Goal: Task Accomplishment & Management: Manage account settings

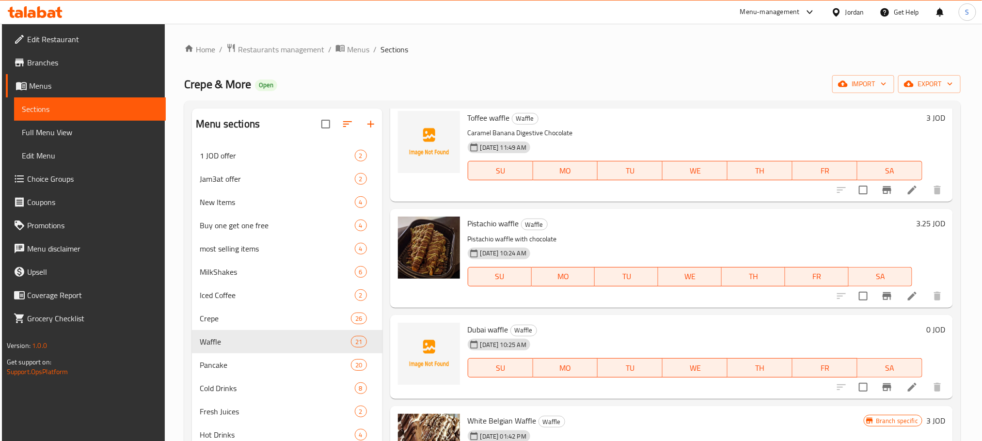
click at [850, 15] on div "Jordan" at bounding box center [854, 12] width 19 height 11
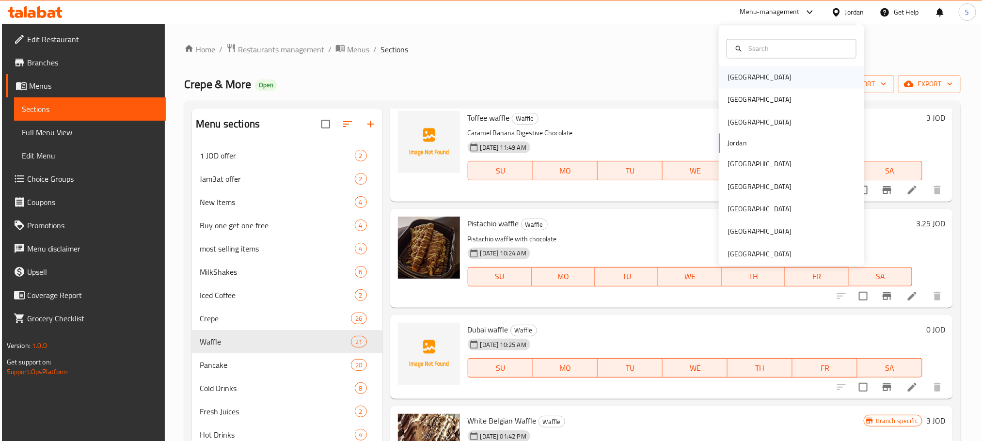
click at [755, 80] on div "[GEOGRAPHIC_DATA]" at bounding box center [791, 77] width 145 height 22
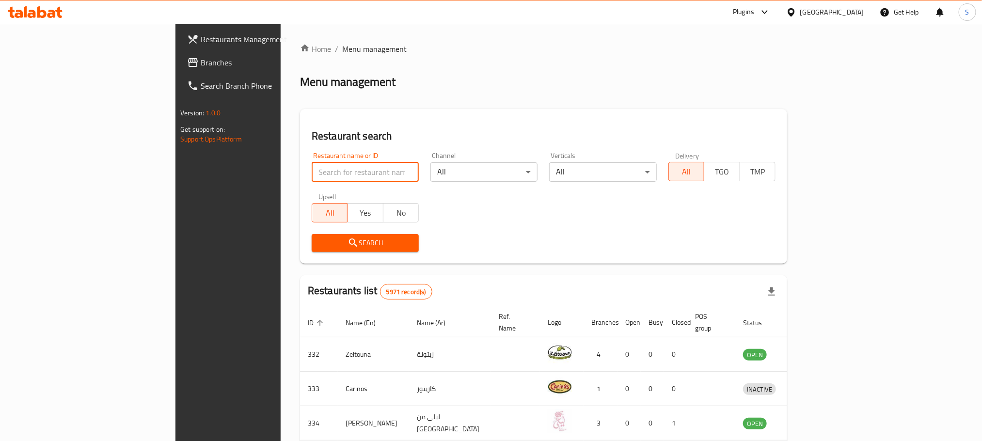
click at [312, 176] on input "search" at bounding box center [365, 171] width 107 height 19
paste input "23346"
type input "23346"
click button "Search" at bounding box center [365, 243] width 107 height 18
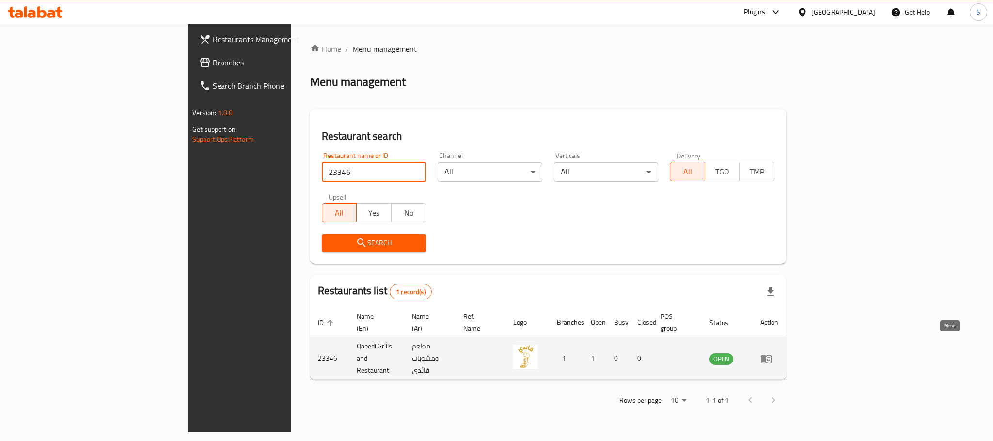
click at [772, 355] on icon "enhanced table" at bounding box center [766, 359] width 11 height 8
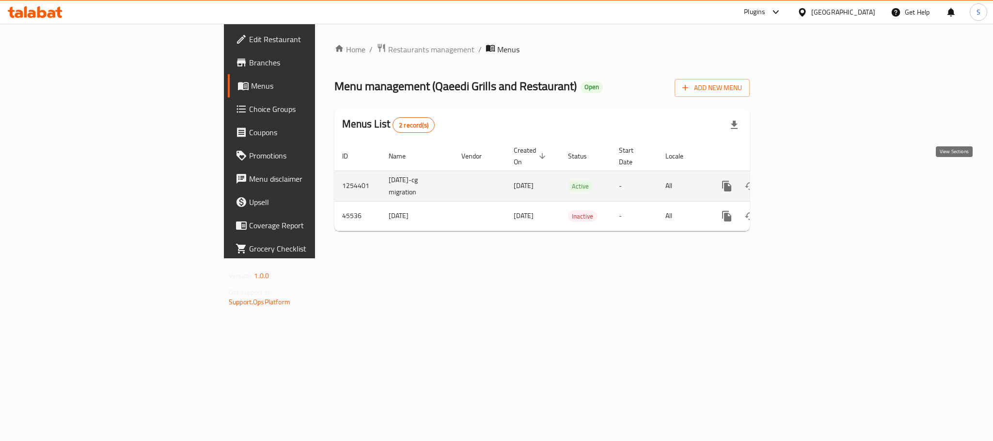
click at [803, 181] on icon "enhanced table" at bounding box center [797, 186] width 12 height 12
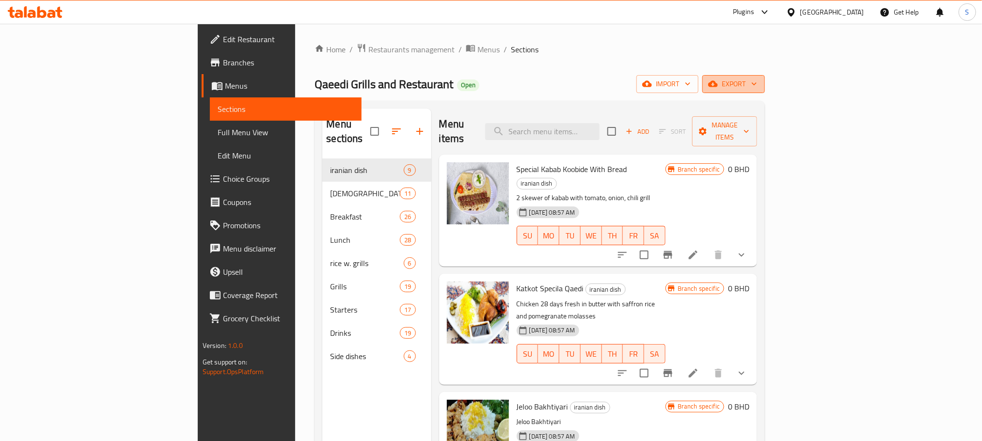
click at [757, 81] on span "export" at bounding box center [733, 84] width 47 height 12
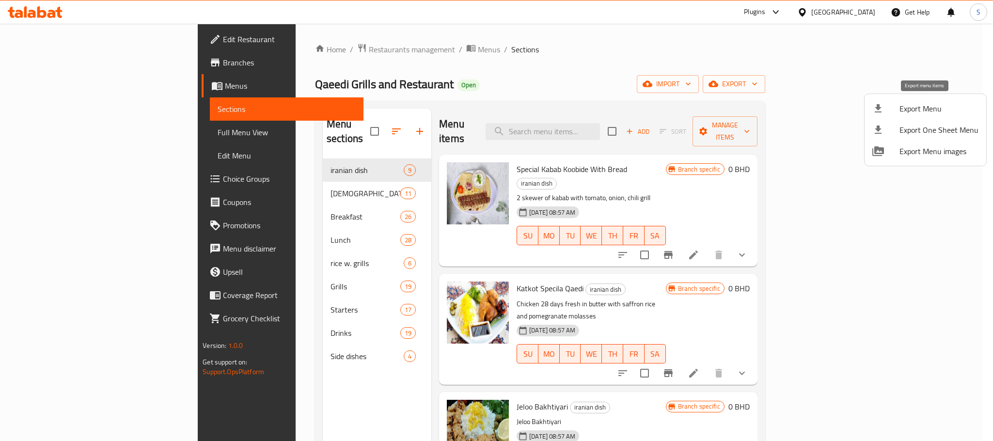
click at [901, 114] on span "Export Menu" at bounding box center [938, 109] width 79 height 12
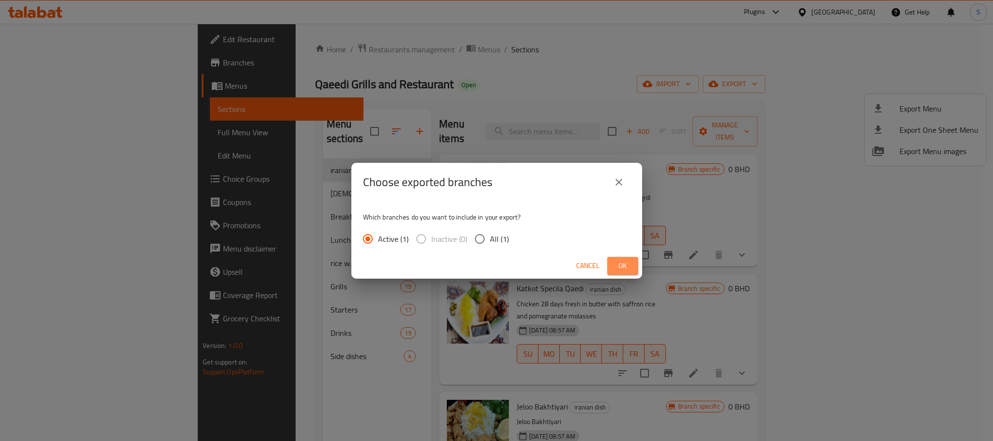
click at [624, 263] on span "Ok" at bounding box center [623, 266] width 16 height 12
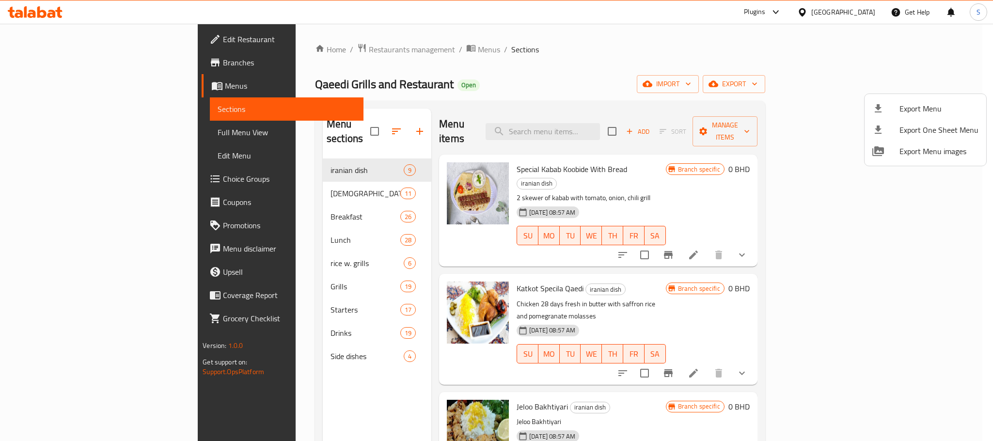
click at [80, 129] on div at bounding box center [496, 220] width 993 height 441
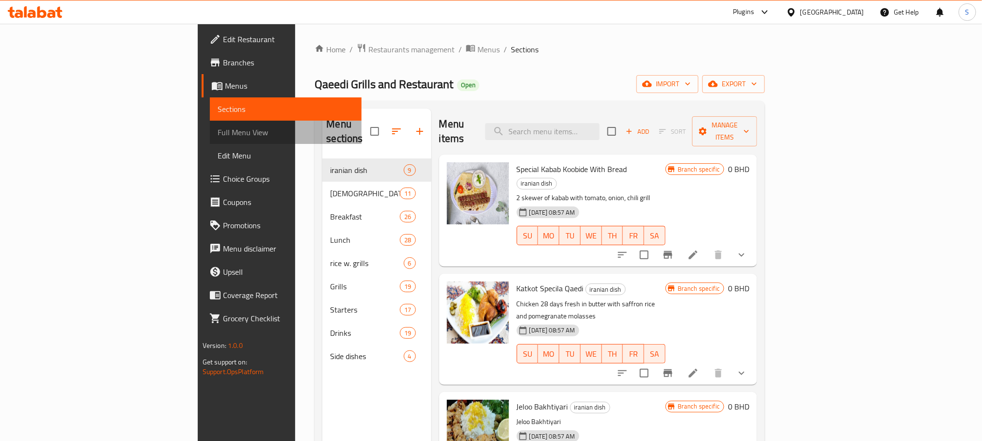
click at [218, 129] on span "Full Menu View" at bounding box center [286, 132] width 136 height 12
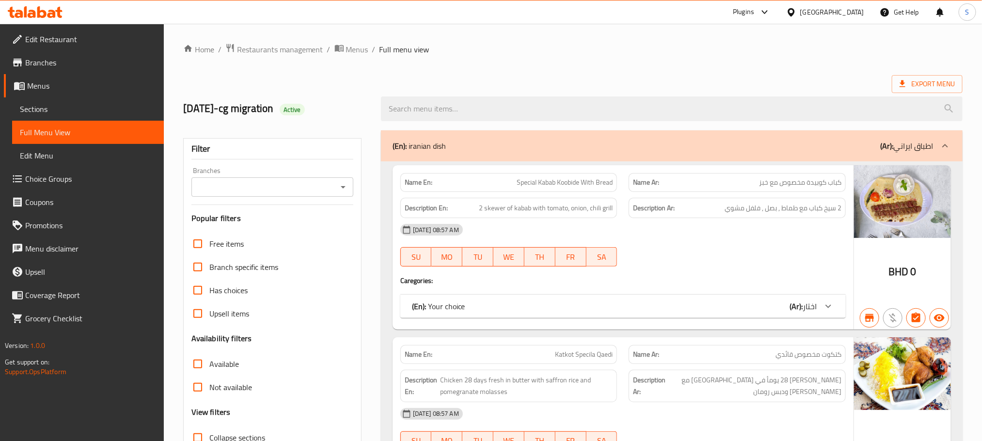
click at [505, 50] on ol "Home / Restaurants management / Menus / Full menu view" at bounding box center [572, 49] width 779 height 13
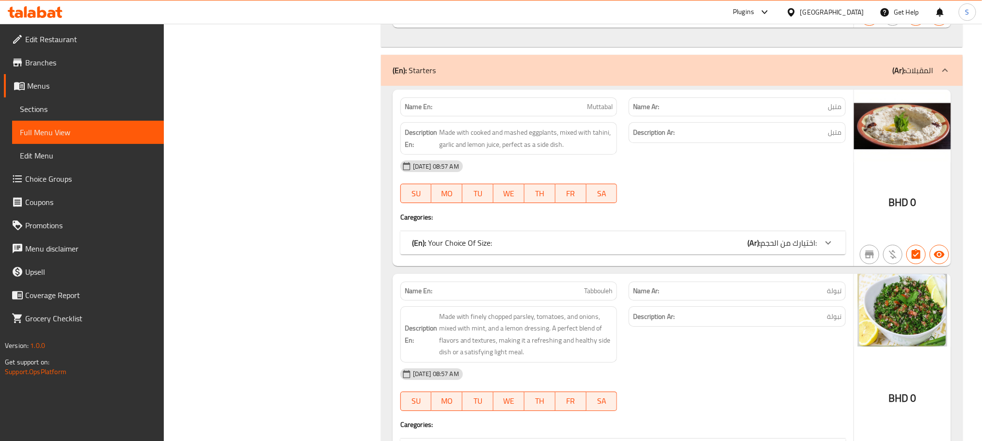
scroll to position [19448, 0]
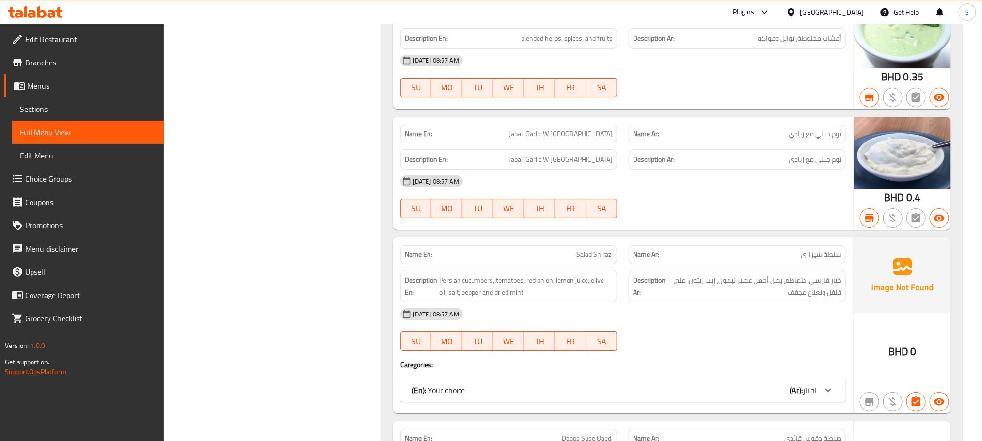
click at [589, 139] on span "Jabali Garlic W [GEOGRAPHIC_DATA]" at bounding box center [561, 134] width 104 height 10
copy span "Jabali Garlic W [GEOGRAPHIC_DATA]"
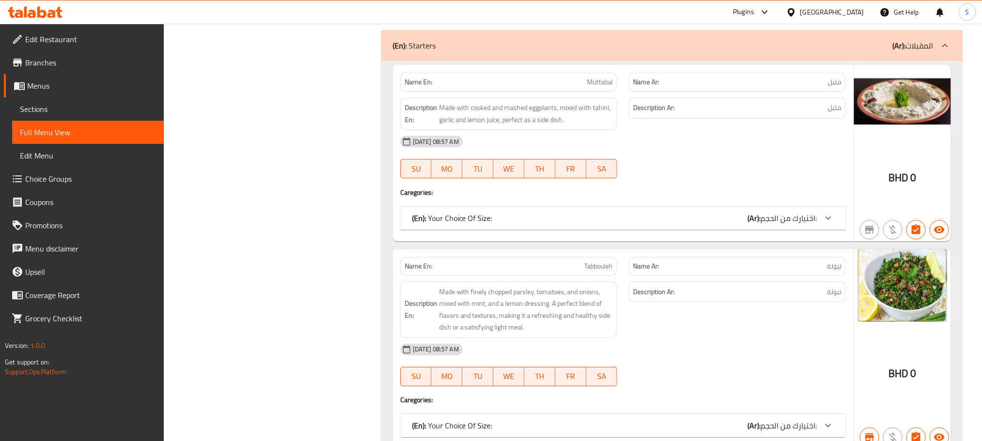
scroll to position [17325, 0]
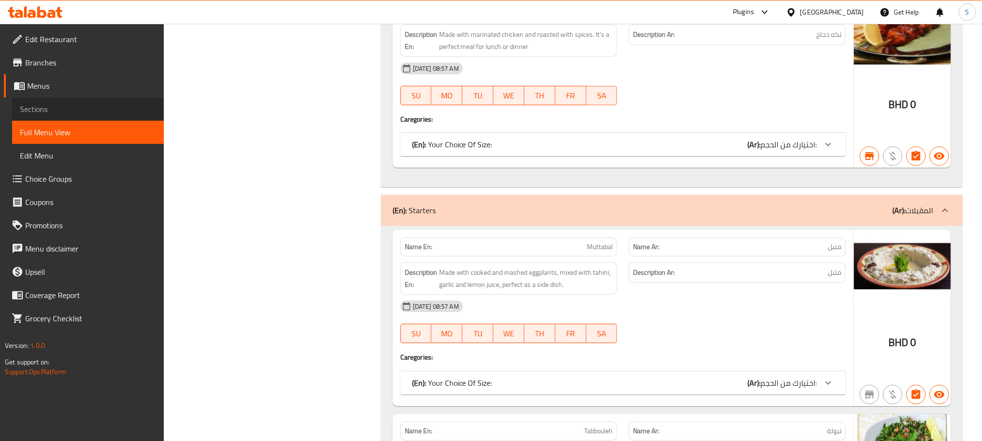
click at [60, 105] on span "Sections" at bounding box center [88, 109] width 136 height 12
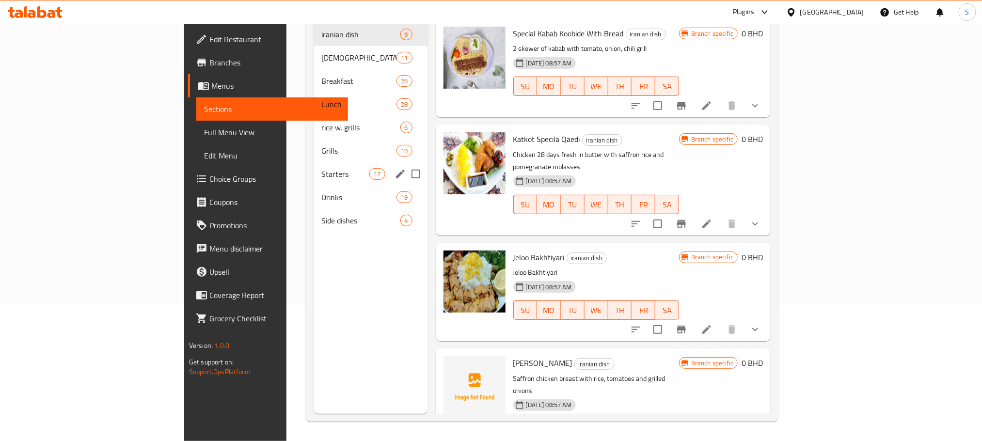
scroll to position [136, 0]
click at [321, 168] on span "Starters" at bounding box center [345, 174] width 48 height 12
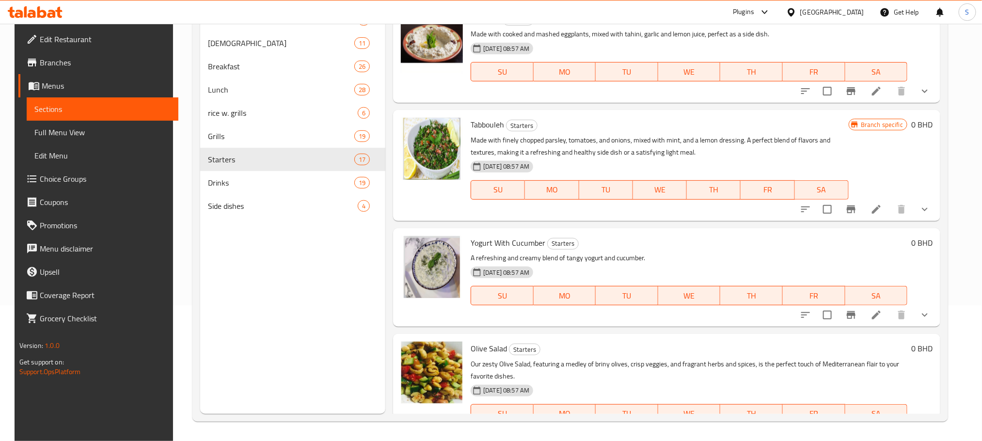
scroll to position [1143, 0]
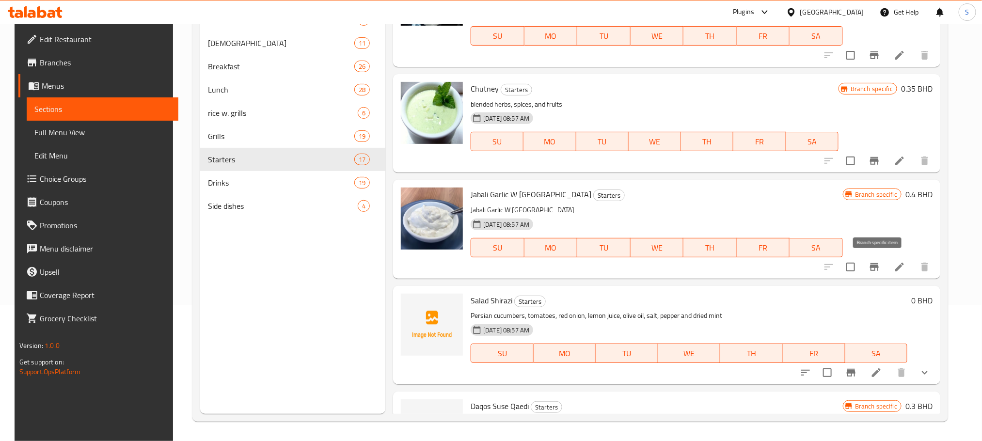
click at [877, 259] on button "Branch-specific-item" at bounding box center [874, 266] width 23 height 23
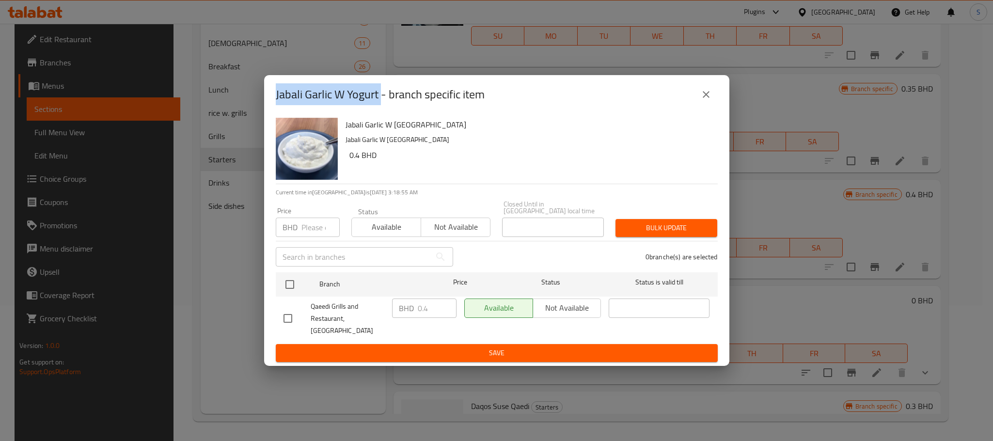
copy h2 "Jabali Garlic W [GEOGRAPHIC_DATA]"
drag, startPoint x: 381, startPoint y: 97, endPoint x: 264, endPoint y: 110, distance: 117.9
click at [264, 110] on div "Jabali Garlic W Yogurt - branch specific item" at bounding box center [496, 94] width 465 height 39
click at [702, 92] on icon "close" at bounding box center [706, 95] width 12 height 12
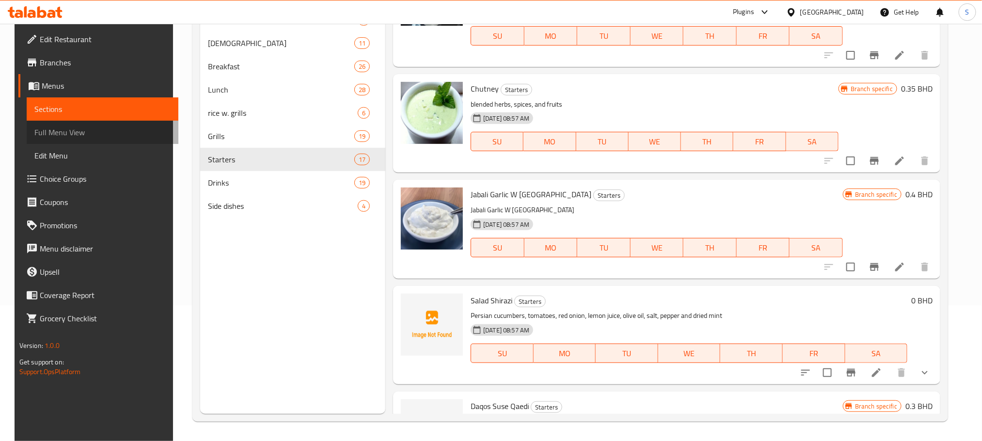
click at [99, 142] on link "Full Menu View" at bounding box center [103, 132] width 152 height 23
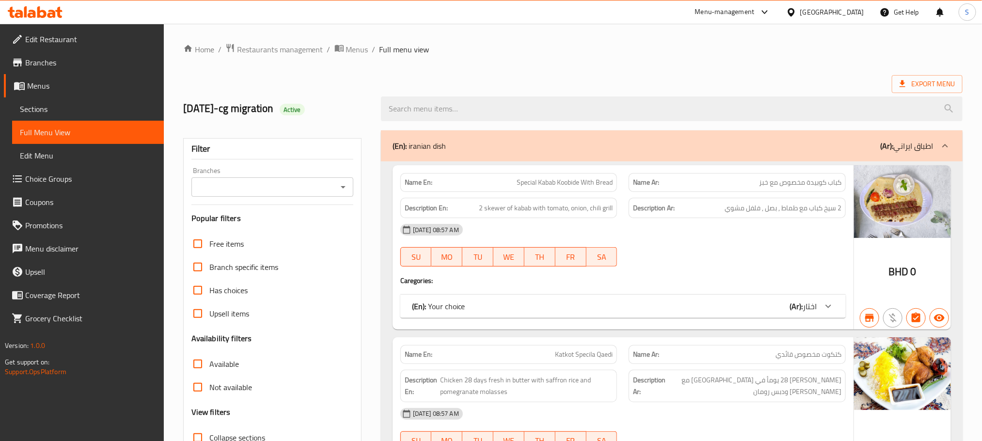
scroll to position [1207, 0]
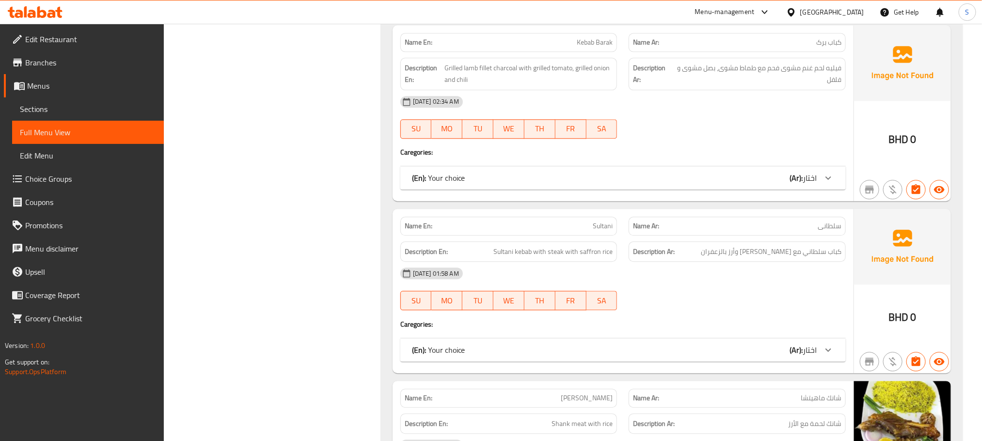
click at [603, 221] on span "Sultani" at bounding box center [603, 226] width 20 height 10
copy span "Sultani"
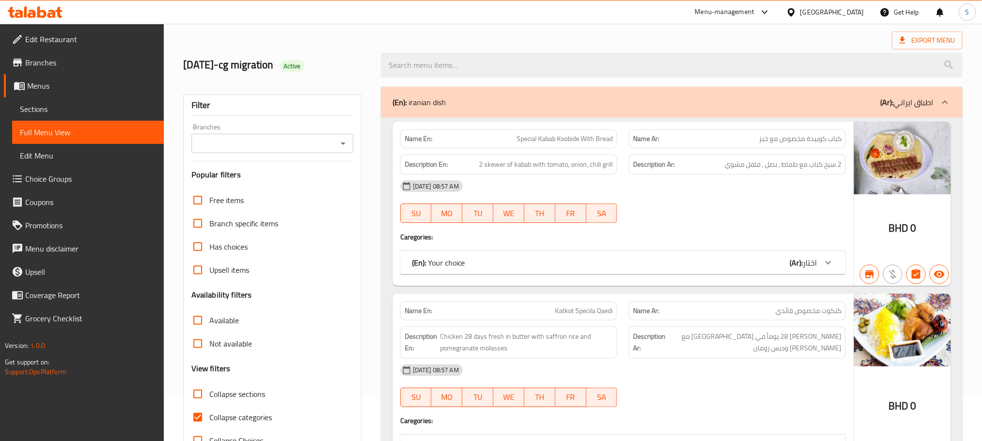
scroll to position [0, 0]
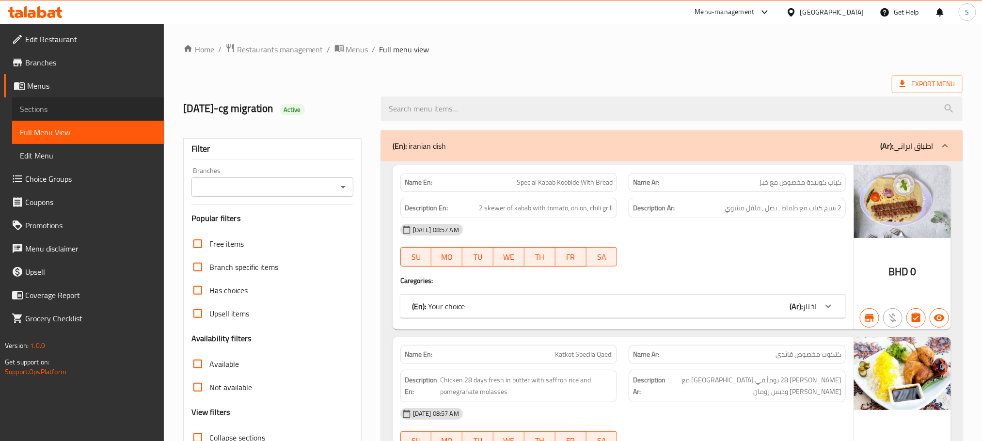
click at [70, 108] on span "Sections" at bounding box center [88, 109] width 136 height 12
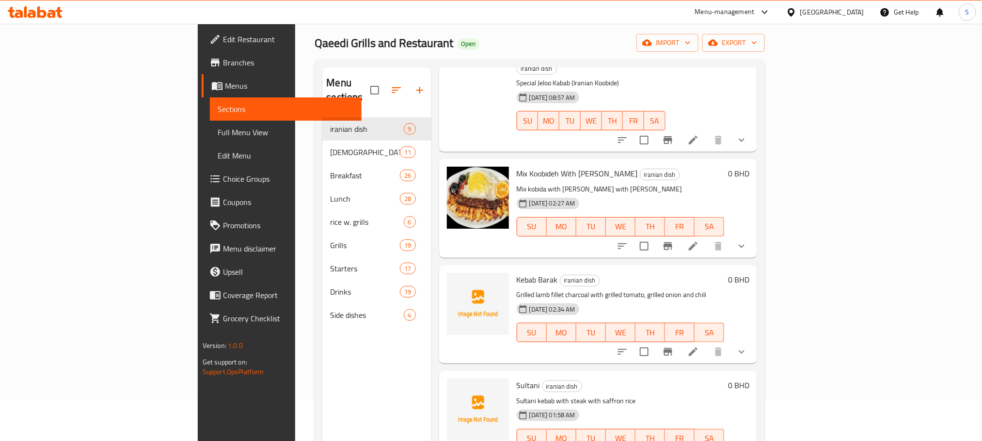
scroll to position [136, 0]
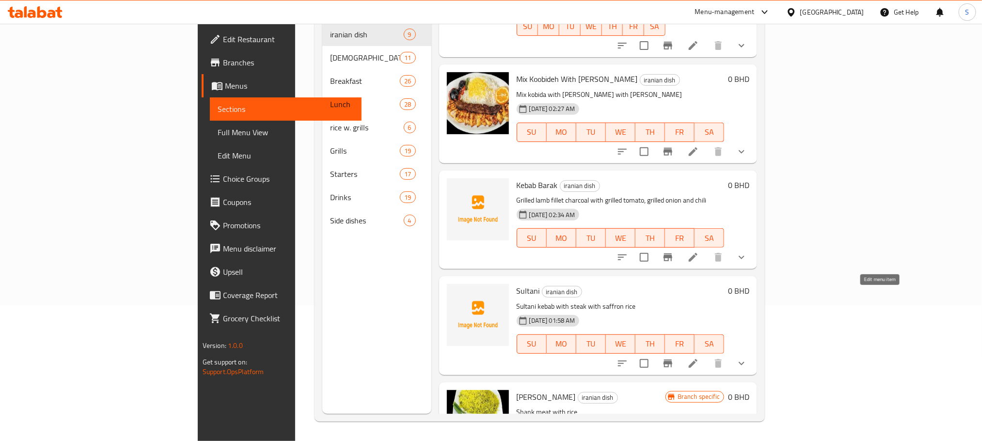
click at [697, 359] on icon at bounding box center [693, 363] width 9 height 9
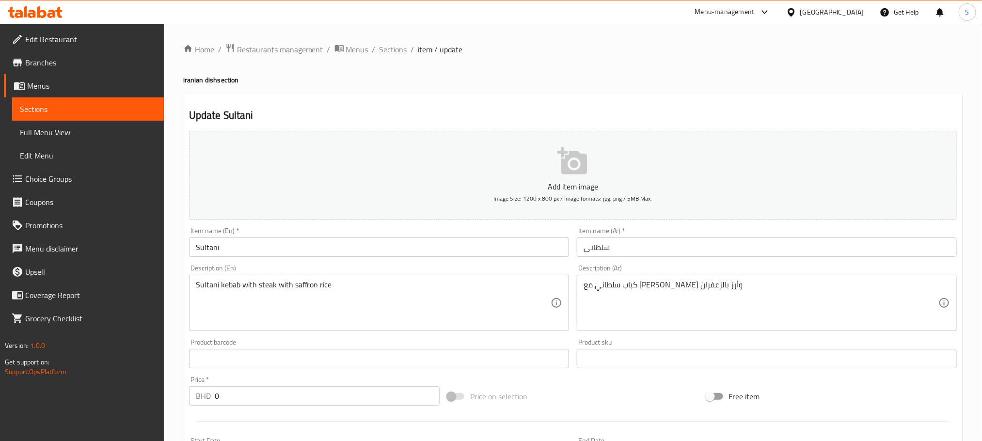
click at [393, 51] on span "Sections" at bounding box center [393, 50] width 28 height 12
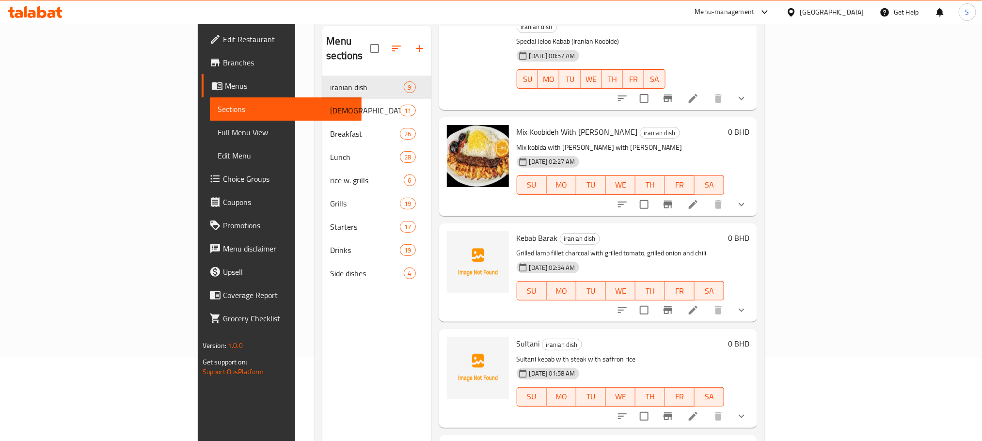
scroll to position [136, 0]
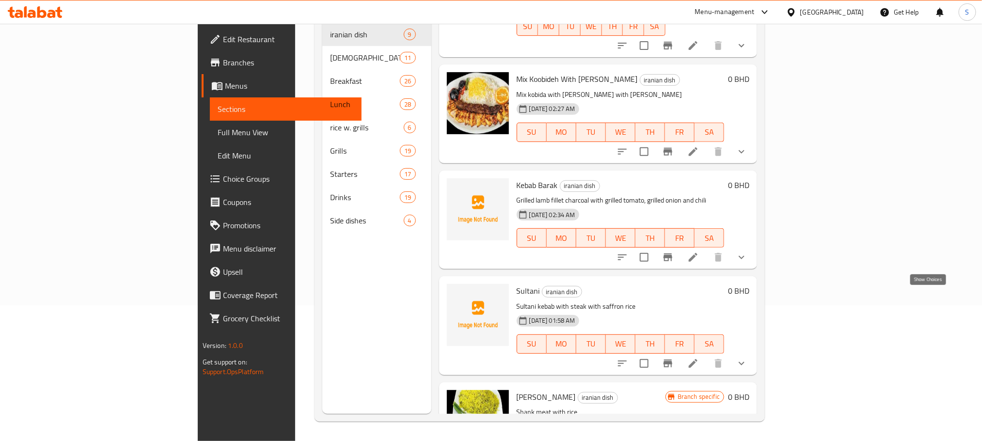
click at [747, 358] on icon "show more" at bounding box center [742, 364] width 12 height 12
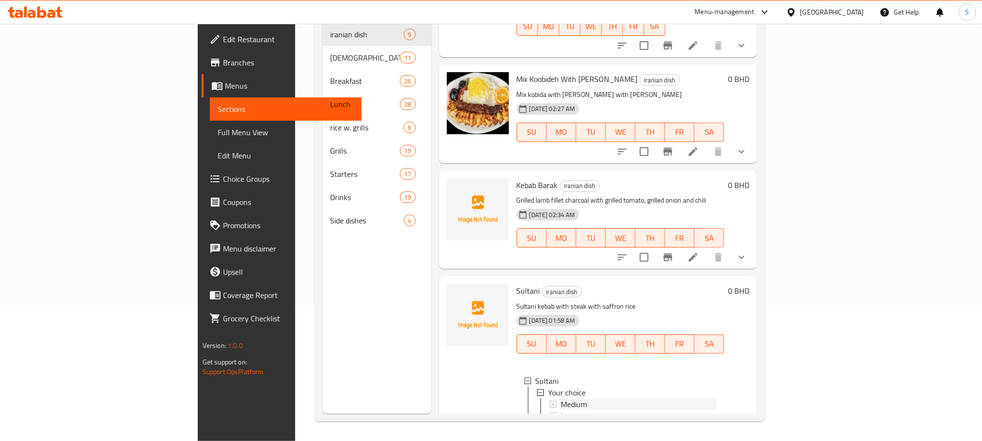
click at [561, 398] on span "Medium" at bounding box center [574, 404] width 26 height 12
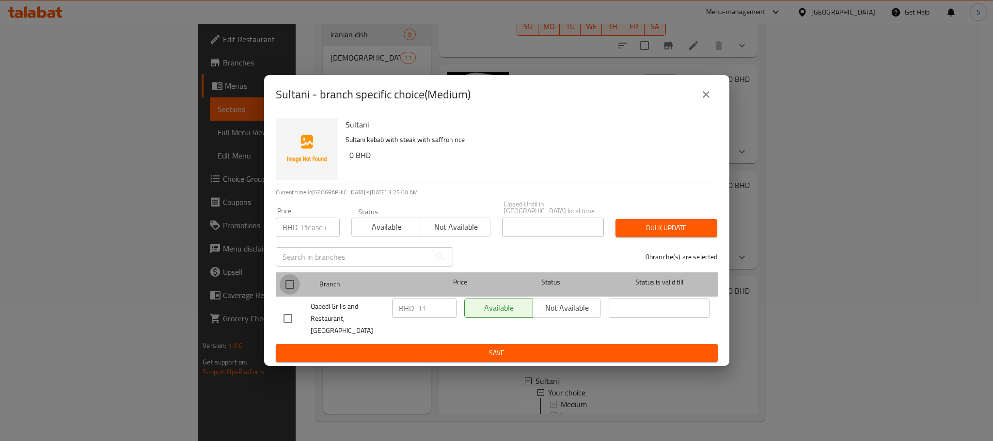
click at [286, 282] on input "checkbox" at bounding box center [290, 284] width 20 height 20
checkbox input "true"
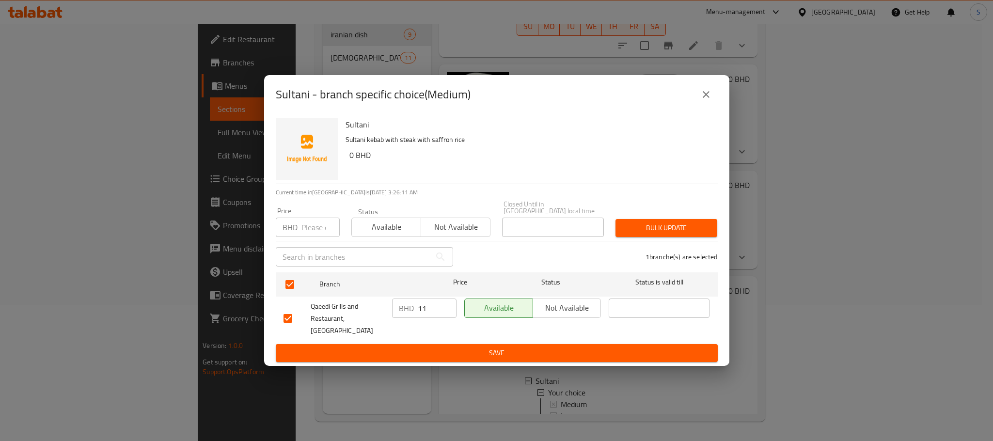
click at [712, 98] on button "close" at bounding box center [705, 94] width 23 height 23
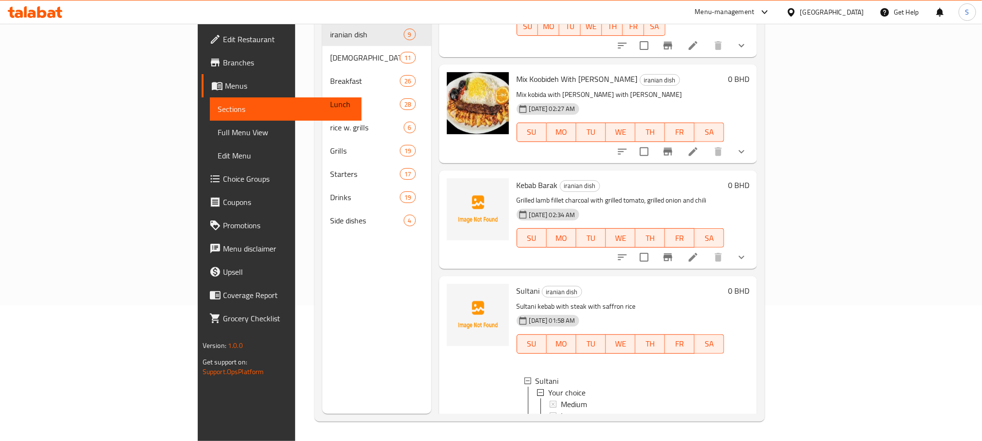
scroll to position [20, 0]
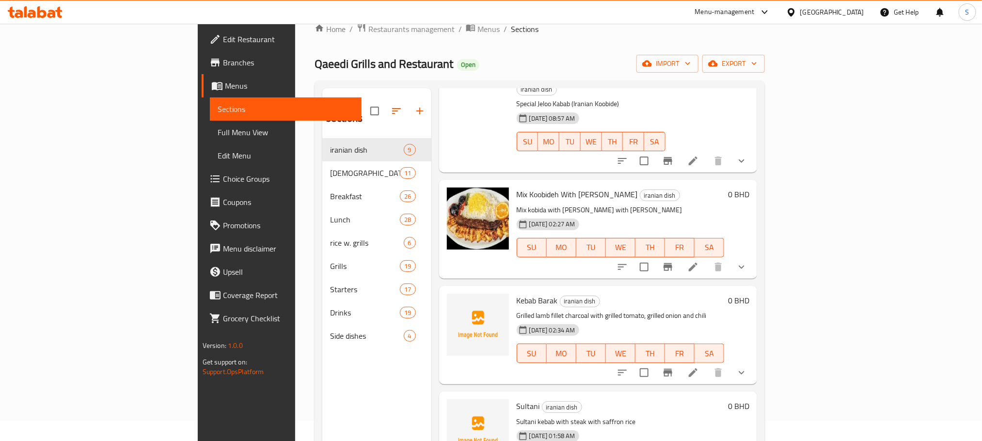
click at [202, 70] on link "Branches" at bounding box center [282, 62] width 160 height 23
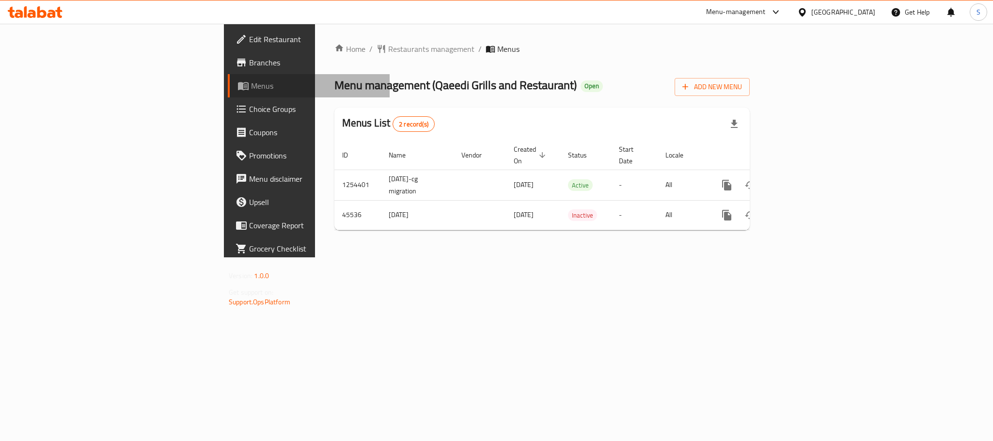
drag, startPoint x: 0, startPoint y: 0, endPoint x: 95, endPoint y: 91, distance: 130.9
click at [251, 91] on span "Menus" at bounding box center [316, 86] width 131 height 12
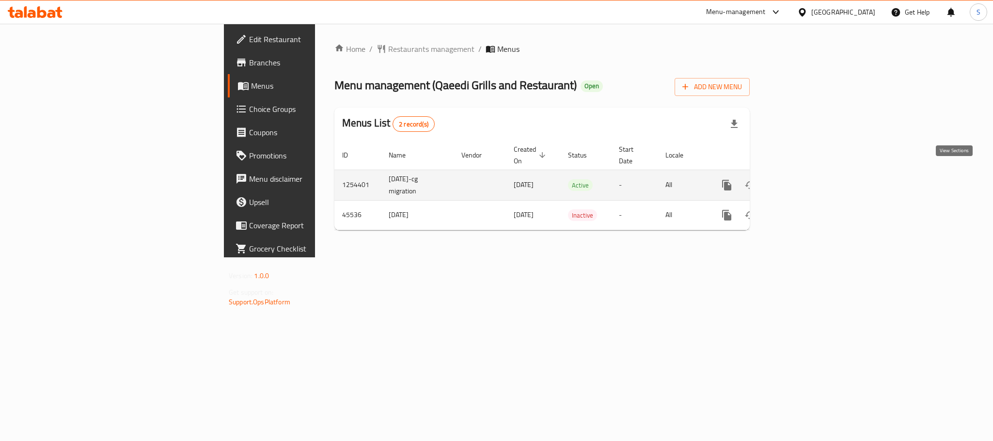
click at [803, 179] on icon "enhanced table" at bounding box center [797, 185] width 12 height 12
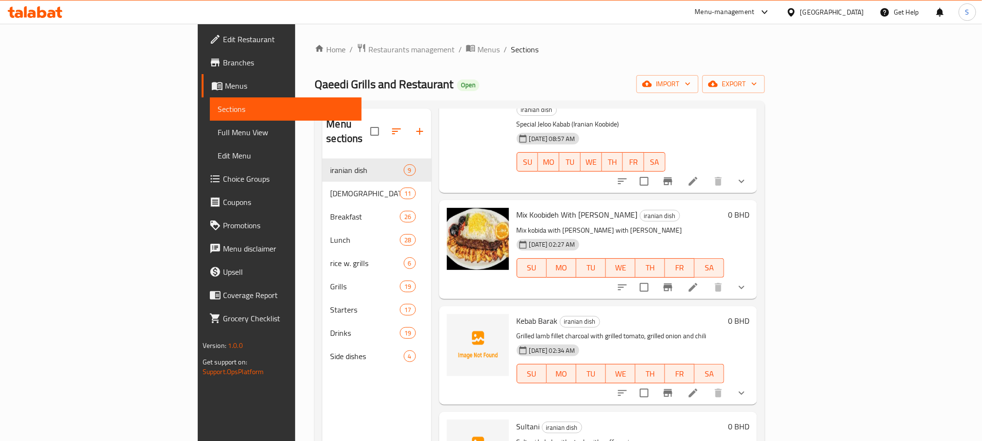
scroll to position [136, 0]
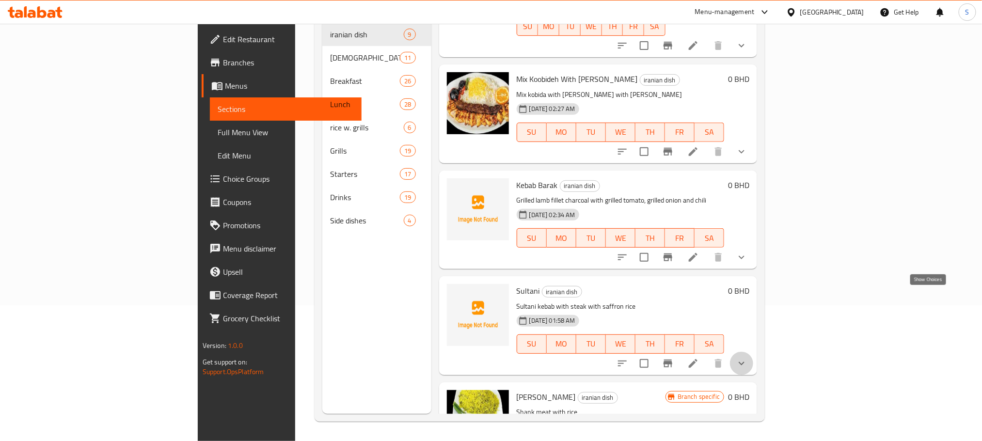
click at [747, 358] on icon "show more" at bounding box center [742, 364] width 12 height 12
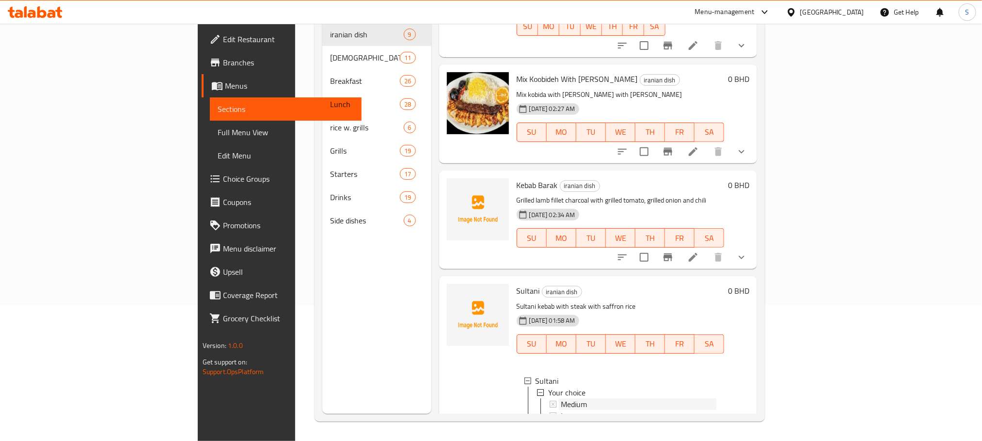
click at [561, 398] on span "Medium" at bounding box center [574, 404] width 26 height 12
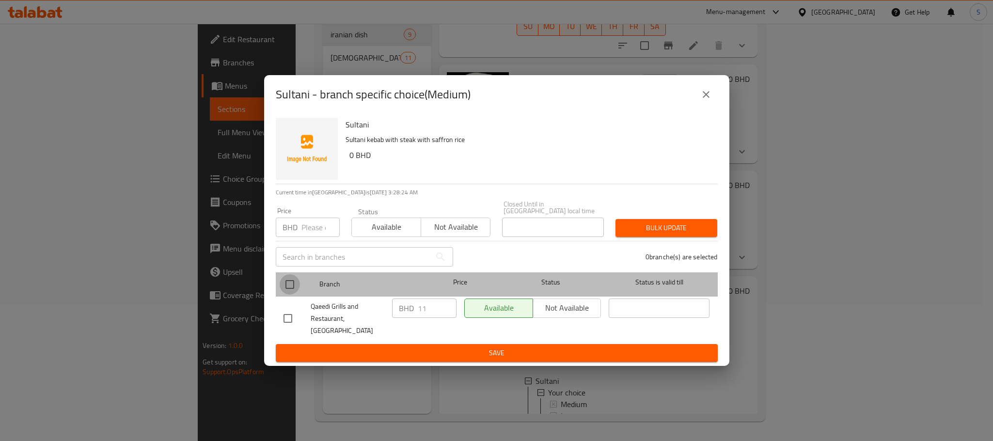
click at [289, 283] on input "checkbox" at bounding box center [290, 284] width 20 height 20
checkbox input "true"
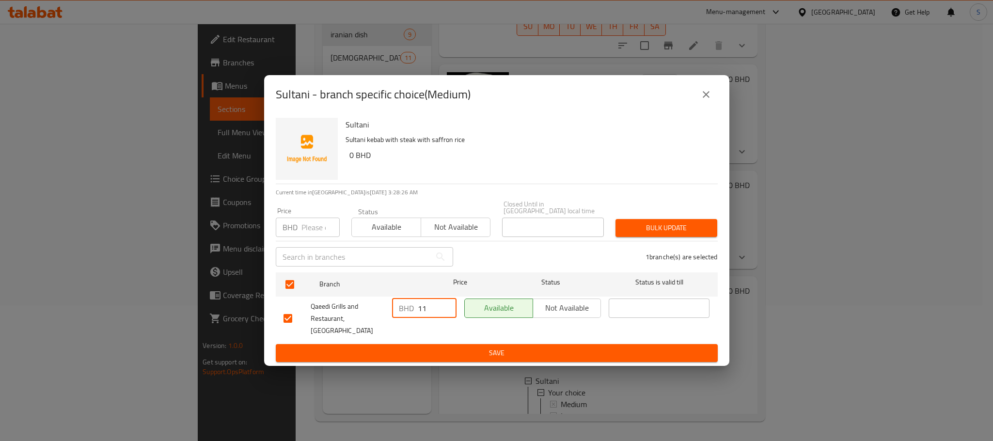
drag, startPoint x: 432, startPoint y: 308, endPoint x: 410, endPoint y: 310, distance: 22.3
click at [410, 310] on div "BHD 11 ​" at bounding box center [424, 308] width 64 height 19
paste input "0.4"
type input "10.4"
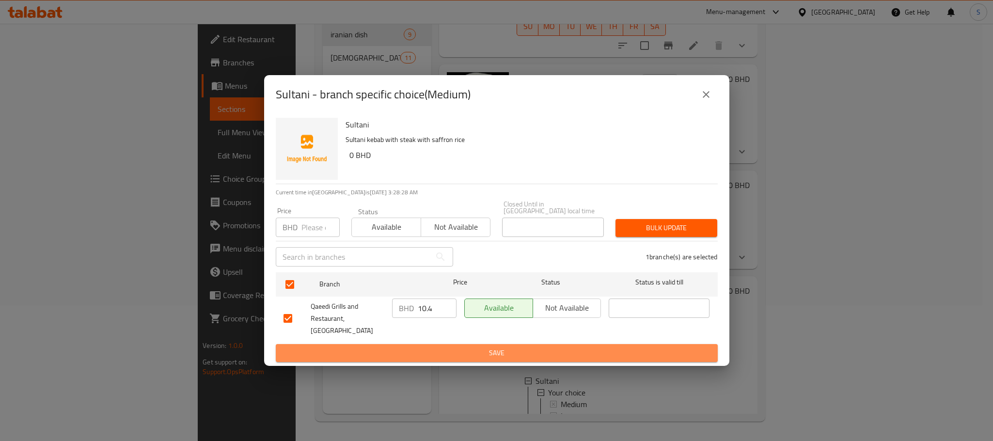
click at [467, 351] on span "Save" at bounding box center [497, 353] width 426 height 12
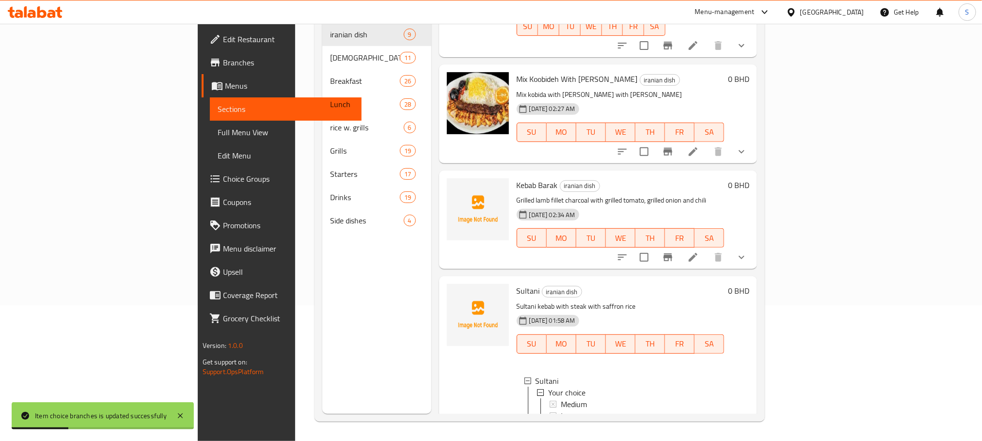
click at [584, 398] on div "Medium" at bounding box center [639, 404] width 156 height 12
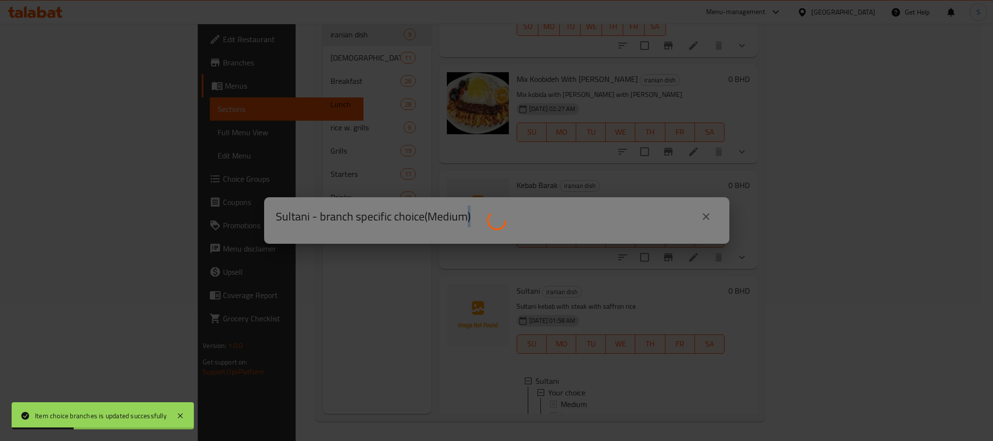
click at [584, 339] on div at bounding box center [496, 220] width 993 height 441
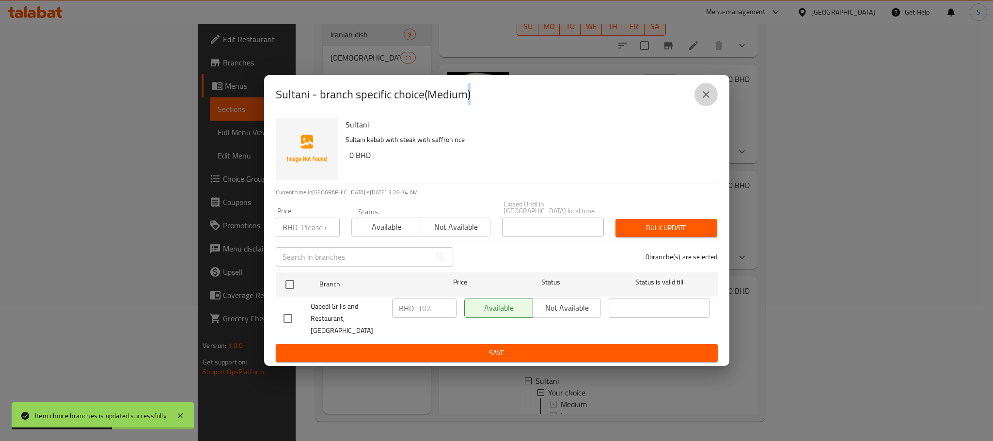
click at [709, 96] on icon "close" at bounding box center [706, 95] width 12 height 12
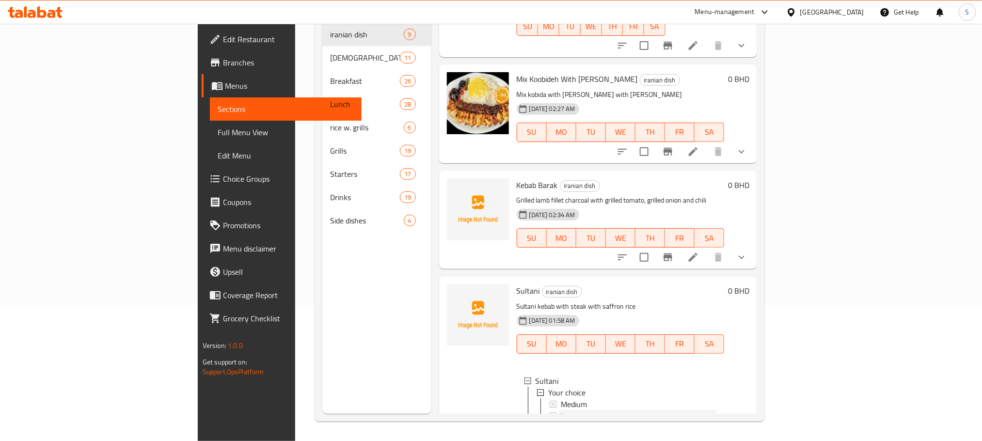
click at [561, 410] on div "Large" at bounding box center [639, 416] width 156 height 12
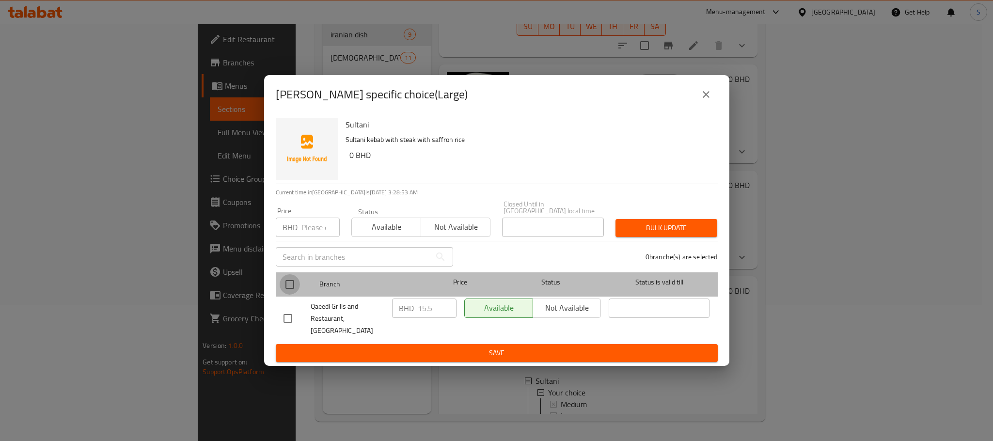
click at [291, 274] on input "checkbox" at bounding box center [290, 284] width 20 height 20
checkbox input "true"
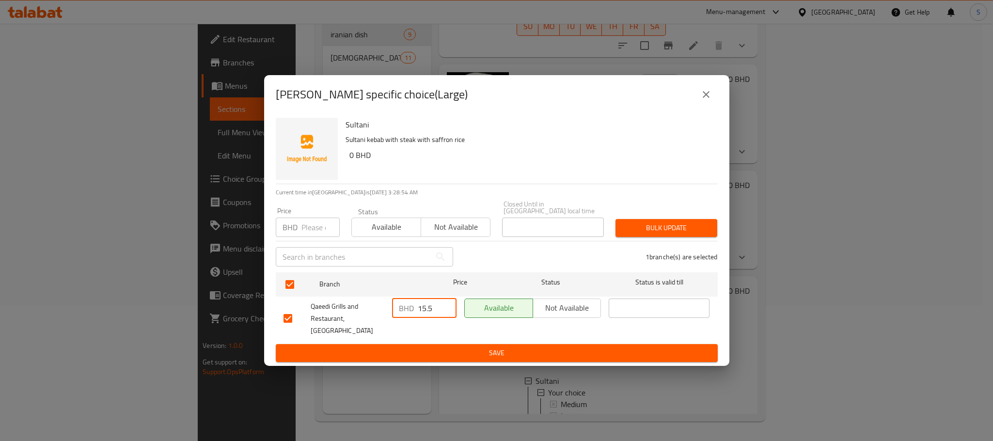
click at [423, 300] on input "15.5" at bounding box center [437, 308] width 39 height 19
paste input "number"
type input "15"
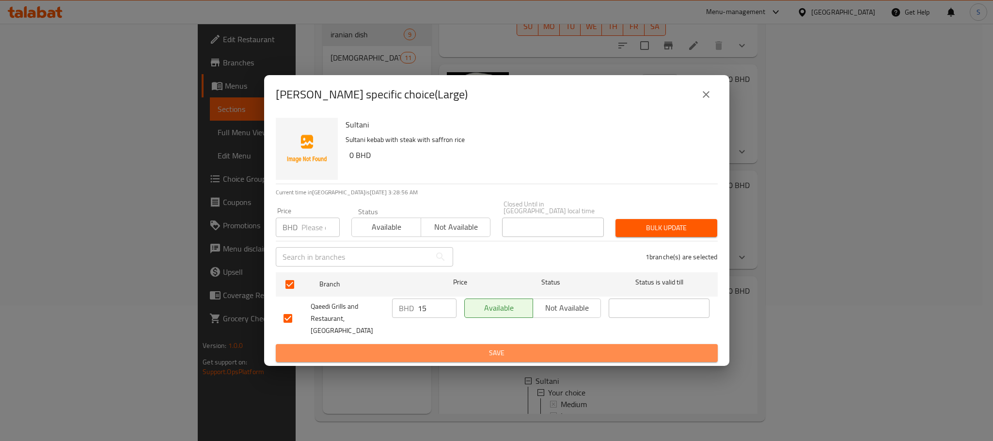
click at [488, 353] on span "Save" at bounding box center [497, 353] width 426 height 12
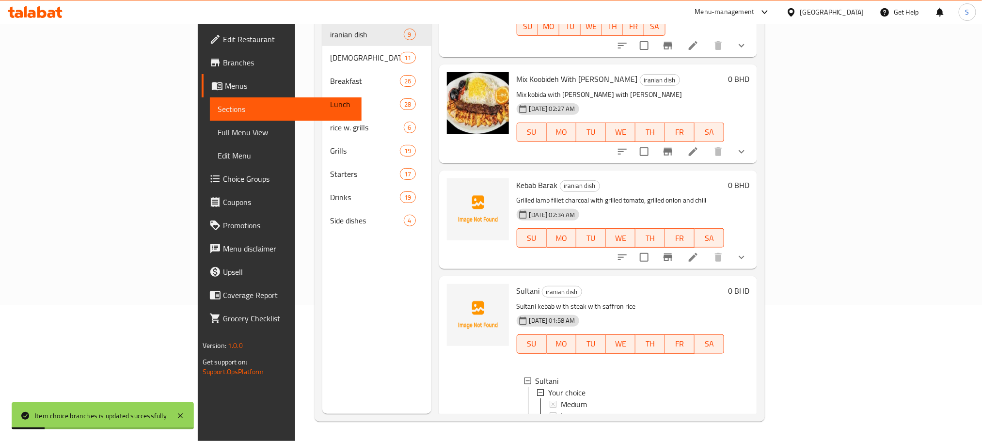
click at [561, 422] on div "Small" at bounding box center [639, 428] width 156 height 12
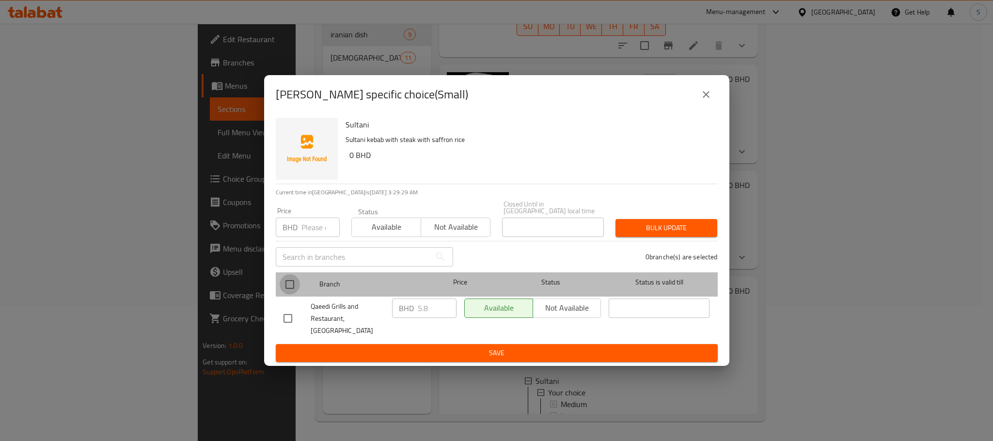
click at [285, 275] on input "checkbox" at bounding box center [290, 284] width 20 height 20
checkbox input "true"
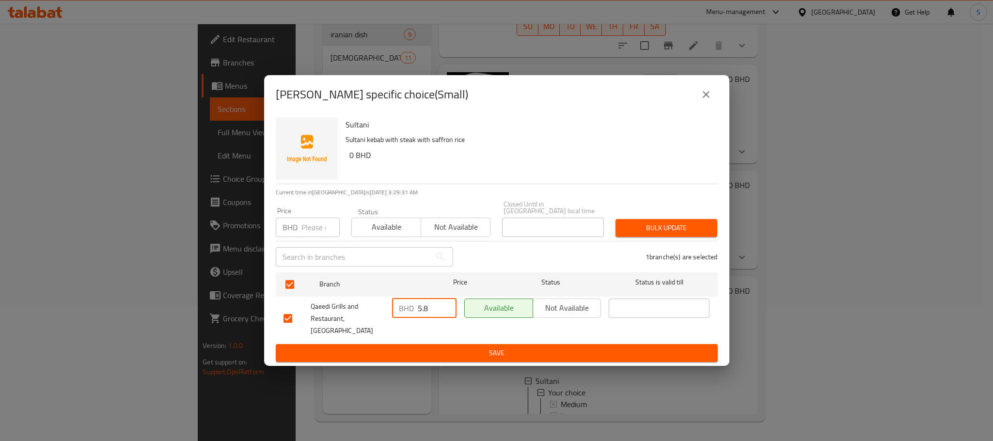
drag, startPoint x: 431, startPoint y: 305, endPoint x: 407, endPoint y: 310, distance: 24.2
click at [407, 310] on div "BHD 5.8 ​" at bounding box center [424, 308] width 64 height 19
paste input "2"
type input "5.2"
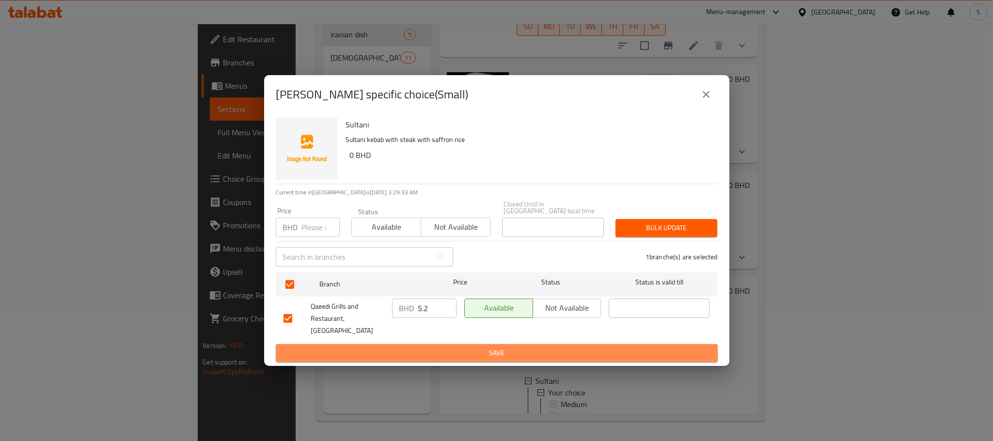
click at [487, 348] on span "Save" at bounding box center [497, 353] width 426 height 12
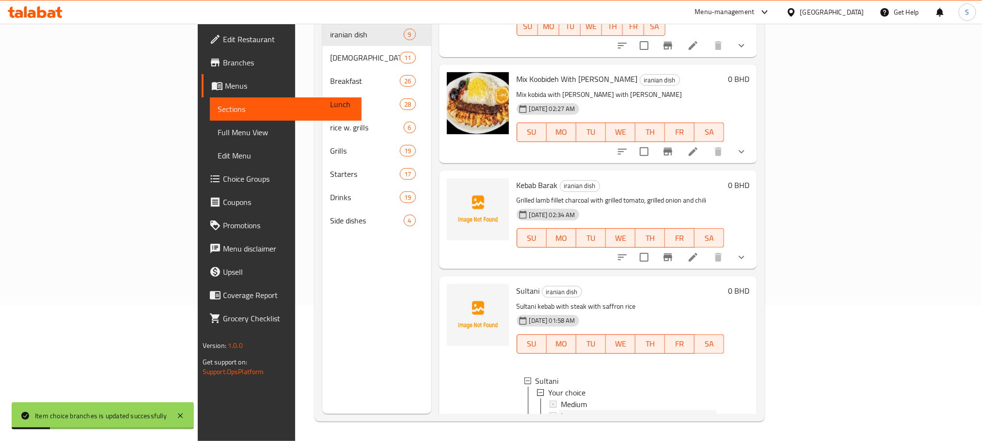
click at [561, 410] on div "Large" at bounding box center [639, 416] width 156 height 12
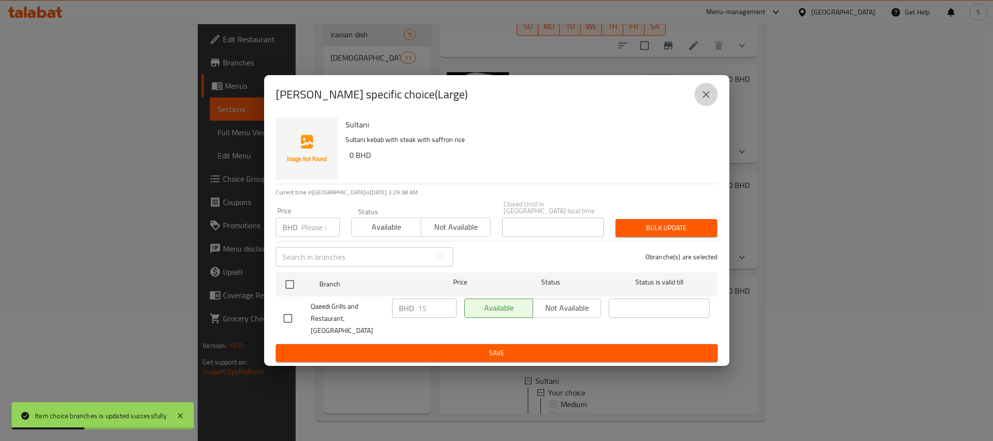
click at [704, 98] on icon "close" at bounding box center [706, 94] width 7 height 7
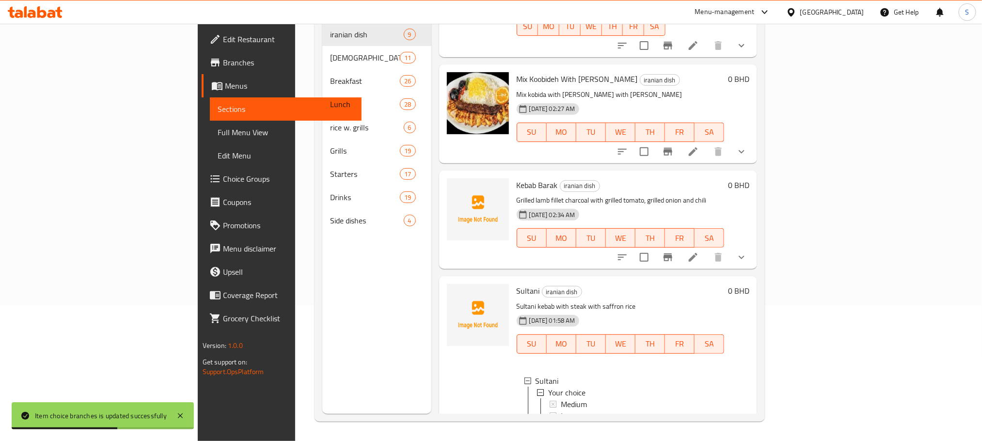
click at [561, 422] on span "Small" at bounding box center [570, 428] width 18 height 12
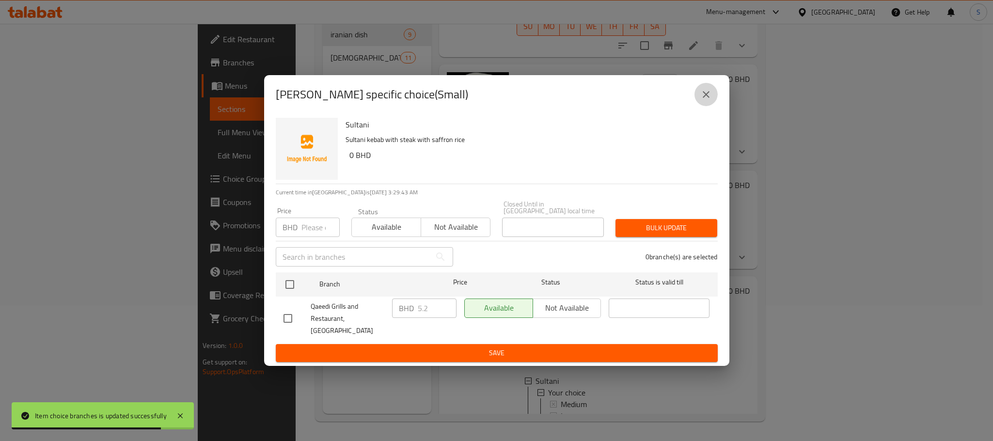
click at [704, 89] on button "close" at bounding box center [705, 94] width 23 height 23
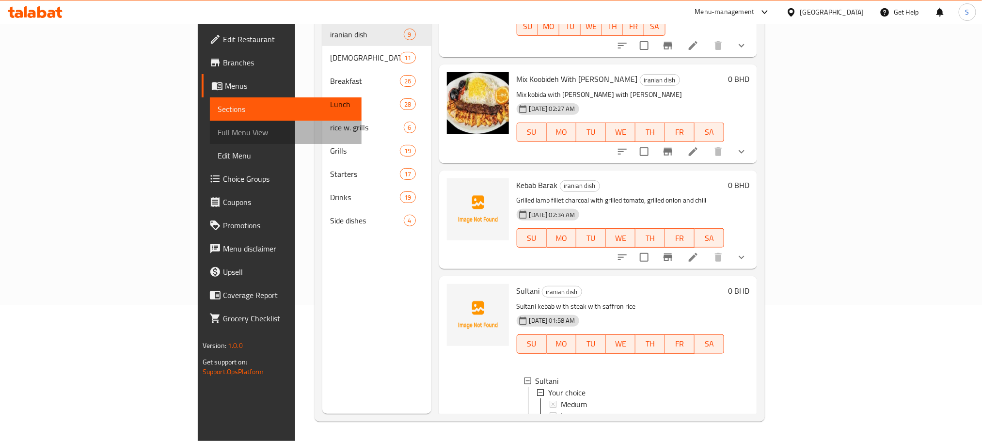
click at [218, 132] on span "Full Menu View" at bounding box center [286, 132] width 136 height 12
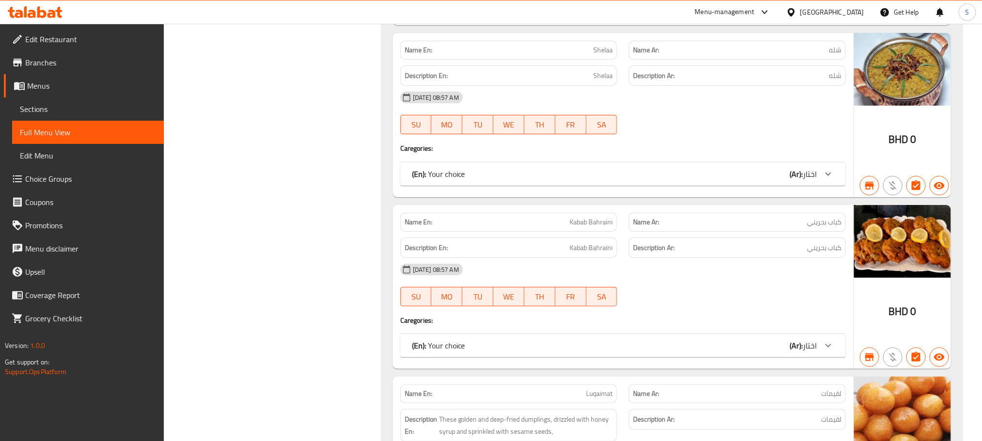
scroll to position [1023, 0]
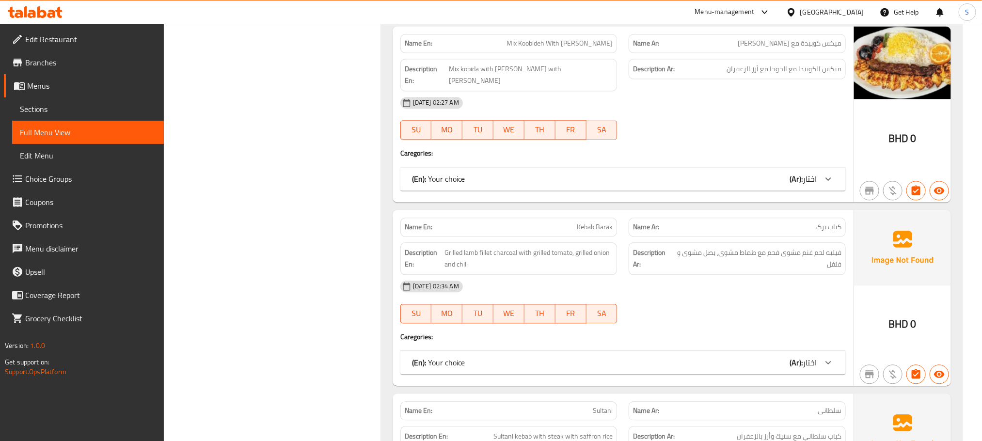
click at [603, 225] on span "Kebab Barak" at bounding box center [595, 227] width 36 height 10
copy span "Kebab Barak"
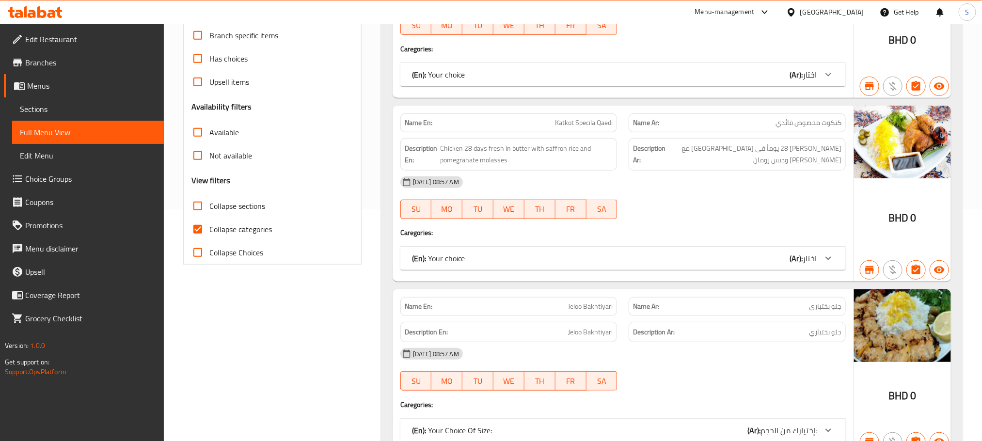
scroll to position [0, 0]
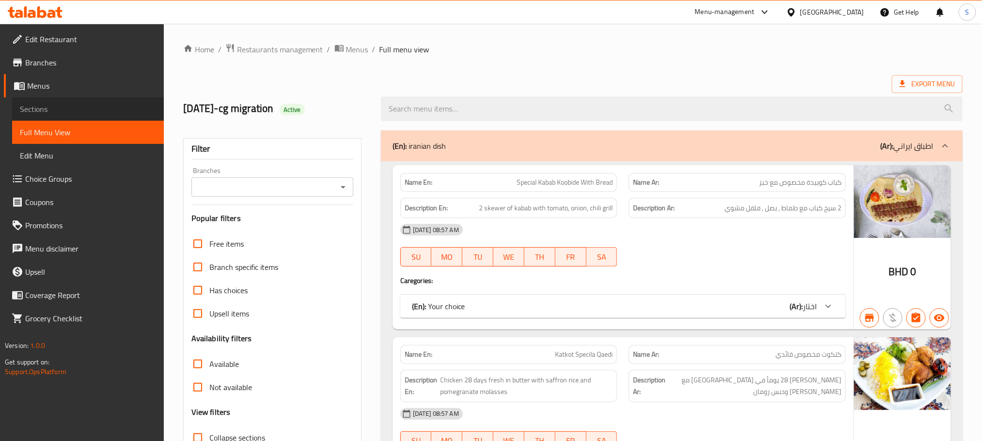
click at [43, 108] on span "Sections" at bounding box center [88, 109] width 136 height 12
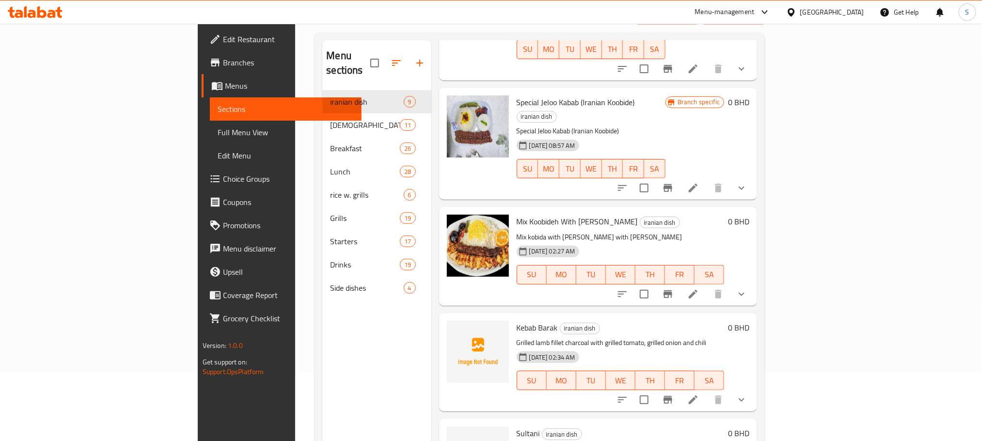
scroll to position [87, 0]
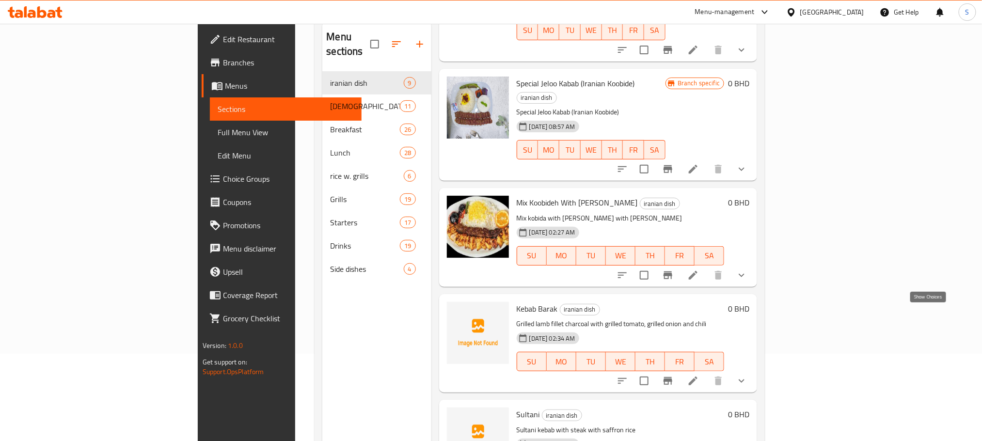
click at [747, 375] on icon "show more" at bounding box center [742, 381] width 12 height 12
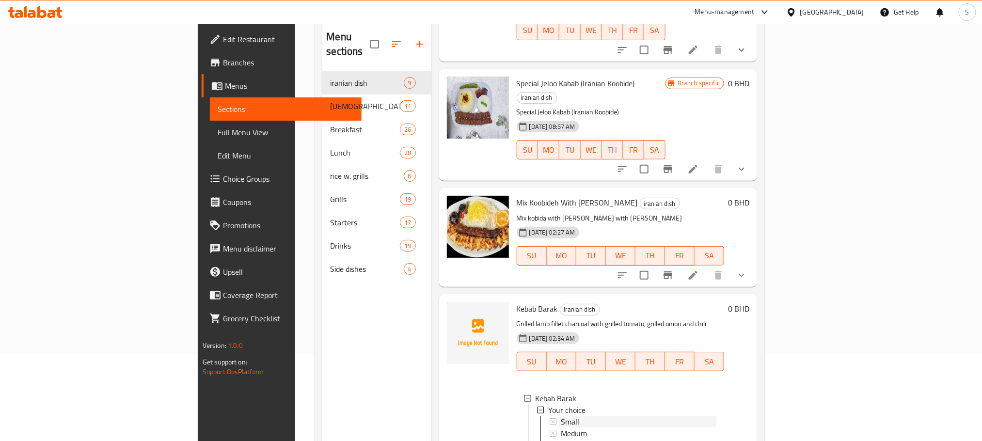
click at [561, 416] on div "Small" at bounding box center [639, 422] width 156 height 12
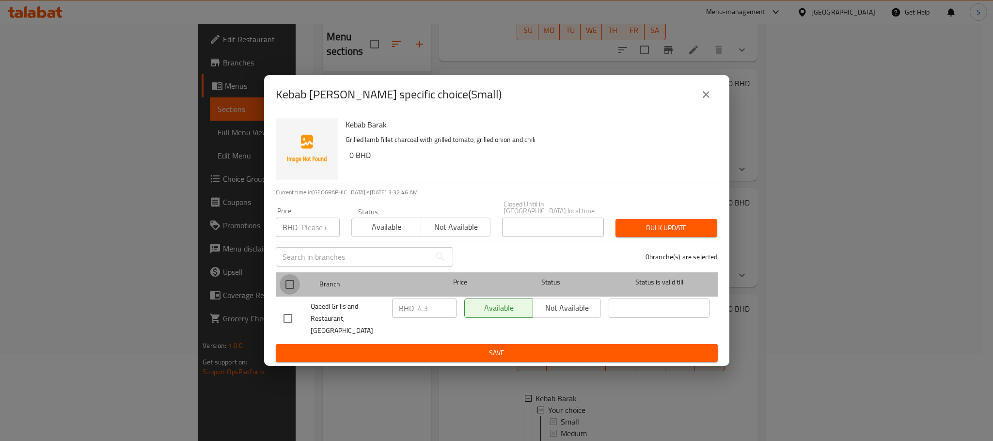
click at [285, 284] on input "checkbox" at bounding box center [290, 284] width 20 height 20
checkbox input "true"
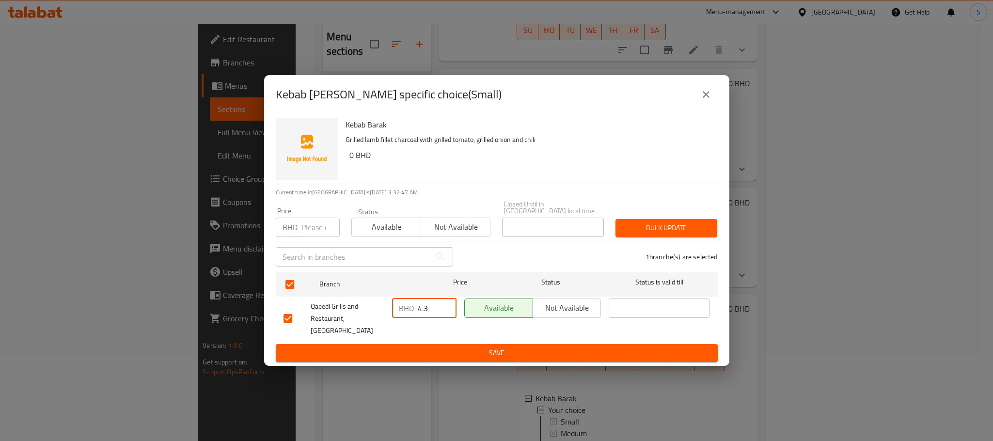
click at [424, 301] on input "4.3" at bounding box center [437, 308] width 39 height 19
paste input "2"
type input "4.2"
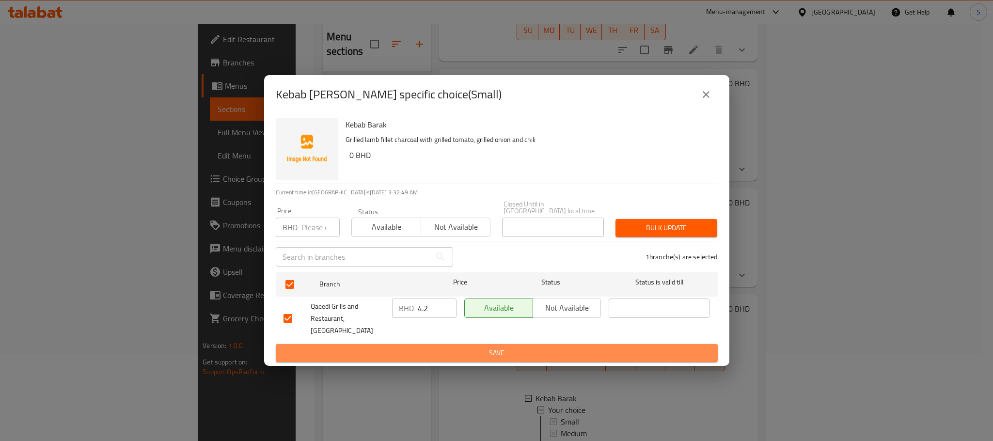
click at [483, 348] on span "Save" at bounding box center [497, 353] width 426 height 12
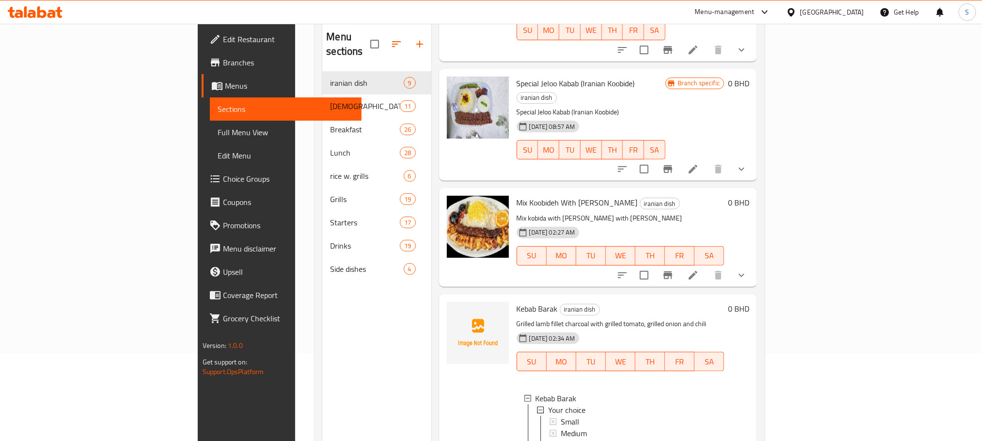
click at [561, 416] on div "Small" at bounding box center [639, 422] width 156 height 12
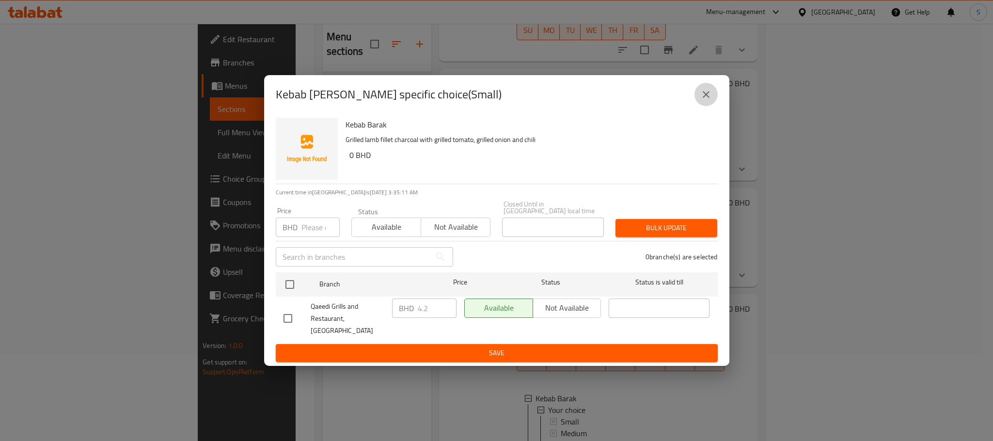
click at [714, 97] on button "close" at bounding box center [705, 94] width 23 height 23
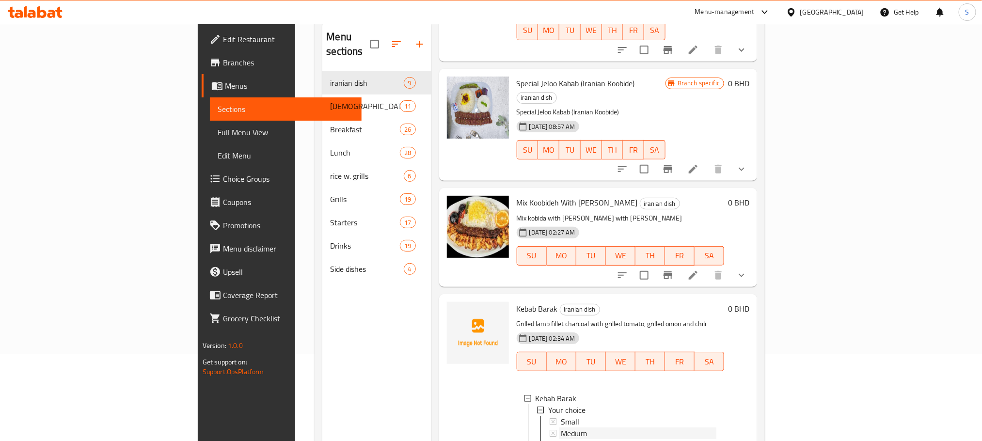
click at [561, 427] on span "Medium" at bounding box center [574, 433] width 26 height 12
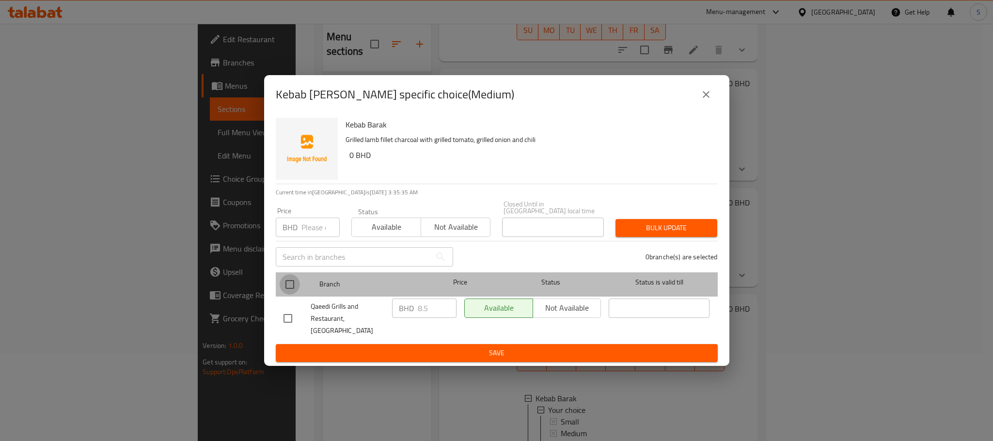
click at [298, 277] on input "checkbox" at bounding box center [290, 284] width 20 height 20
checkbox input "true"
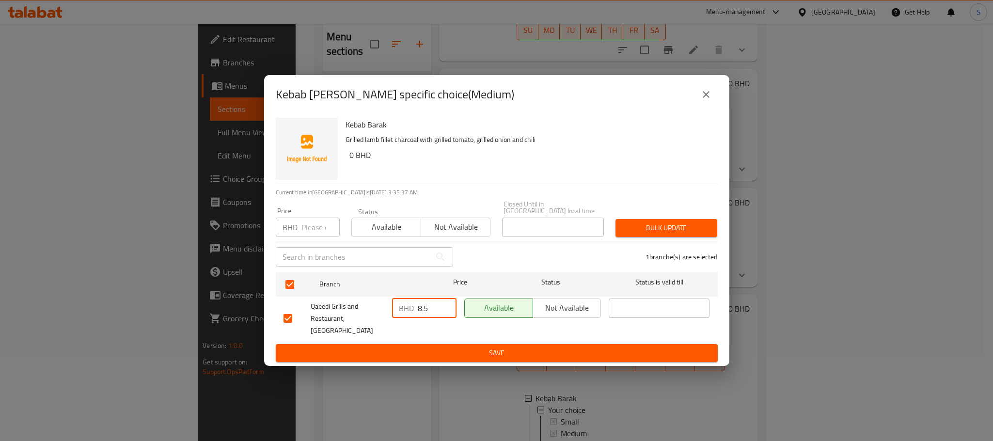
drag, startPoint x: 429, startPoint y: 302, endPoint x: 409, endPoint y: 307, distance: 20.8
click at [409, 307] on div "BHD 8.5 ​" at bounding box center [424, 308] width 64 height 19
paste input "4"
type input "8.4"
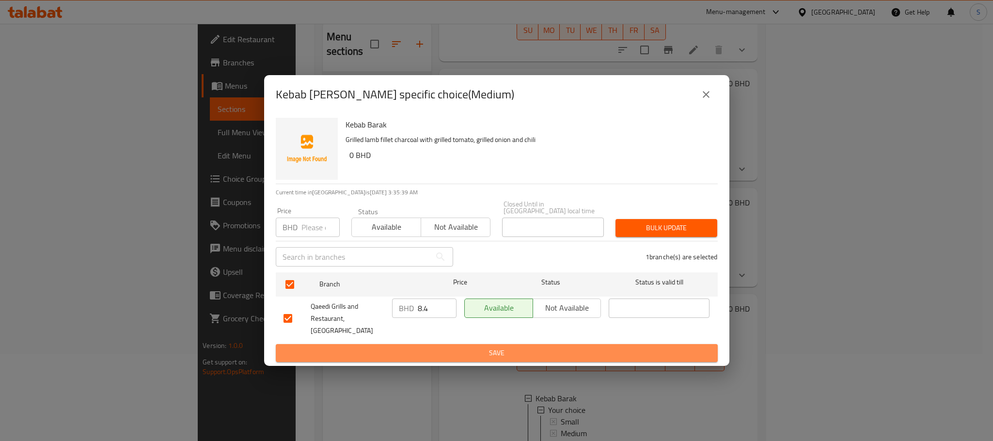
click at [474, 347] on span "Save" at bounding box center [497, 353] width 426 height 12
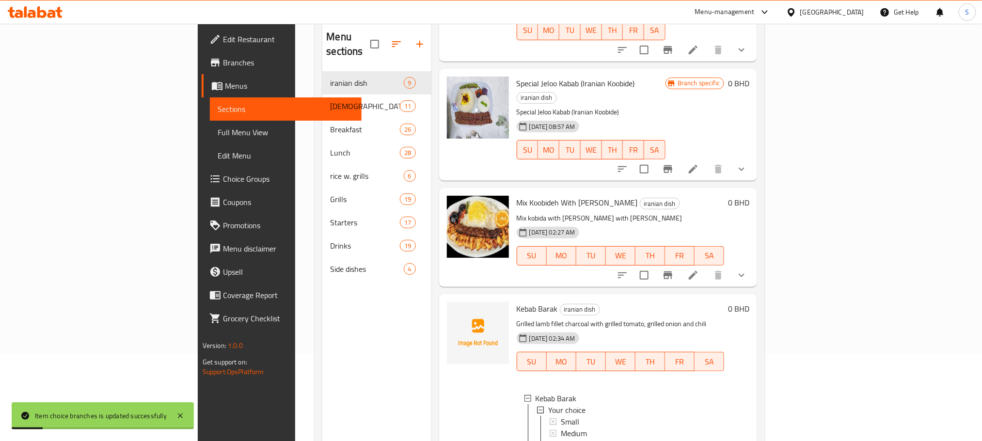
click at [561, 427] on span "Medium" at bounding box center [574, 433] width 26 height 12
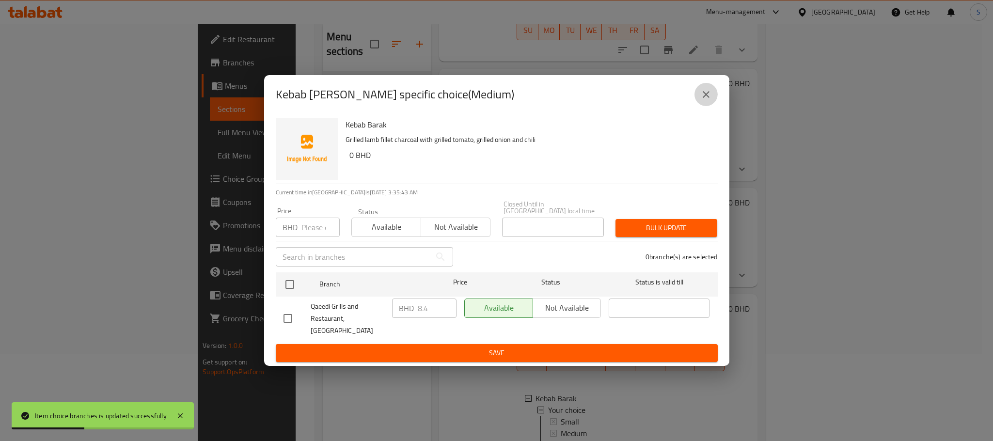
click at [705, 95] on icon "close" at bounding box center [706, 95] width 12 height 12
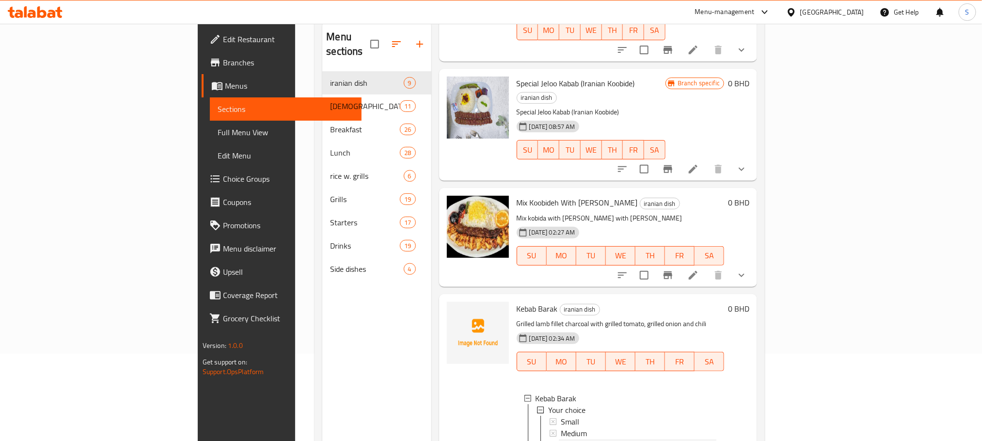
click at [561, 439] on span "Large" at bounding box center [570, 445] width 18 height 12
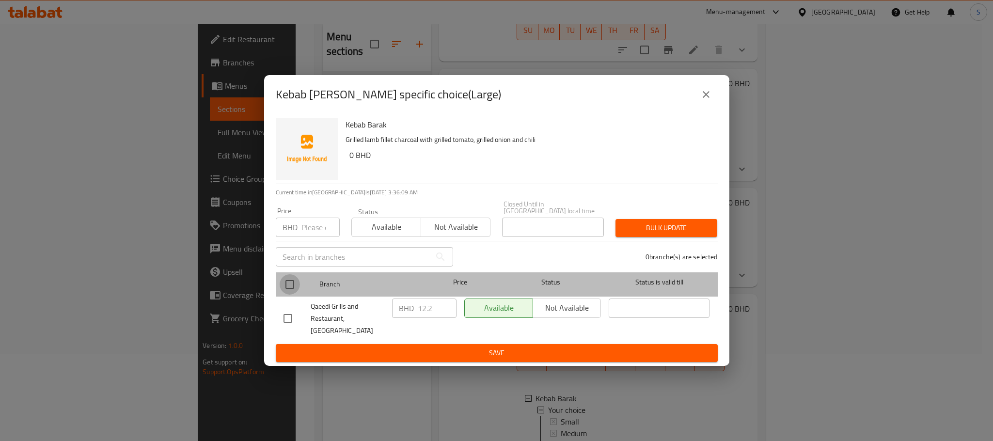
click at [291, 286] on input "checkbox" at bounding box center [290, 284] width 20 height 20
checkbox input "true"
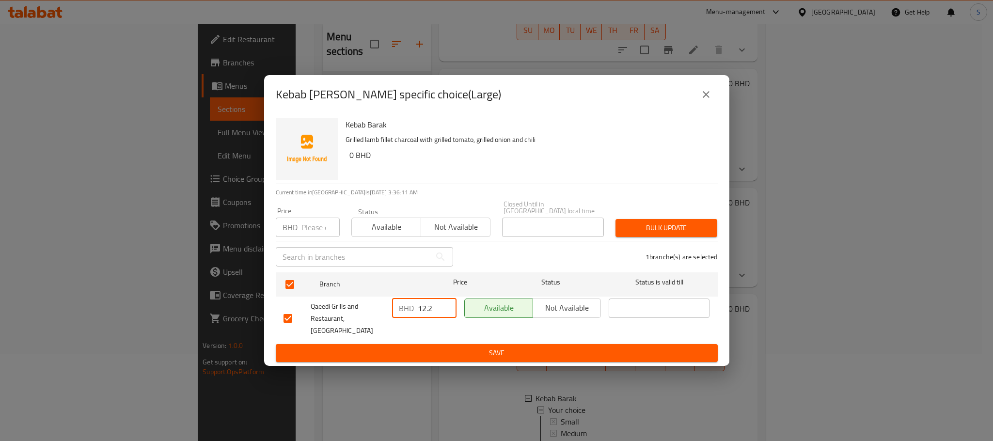
click at [436, 310] on input "12.2" at bounding box center [437, 308] width 39 height 19
paste input "6"
type input "12.6"
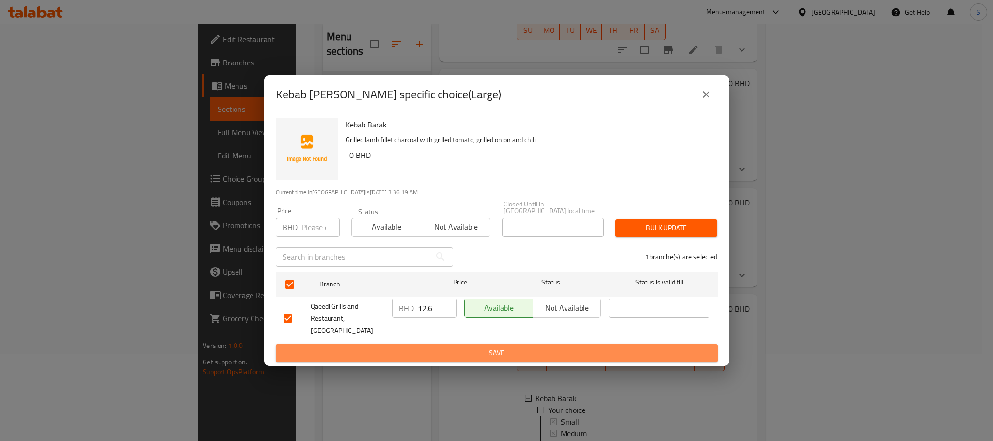
click at [464, 347] on span "Save" at bounding box center [497, 353] width 426 height 12
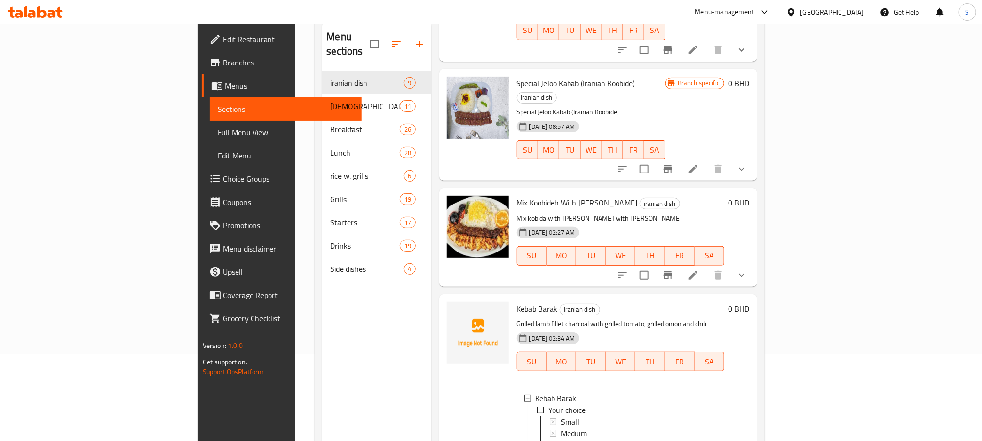
click at [561, 439] on div "Large" at bounding box center [639, 445] width 156 height 12
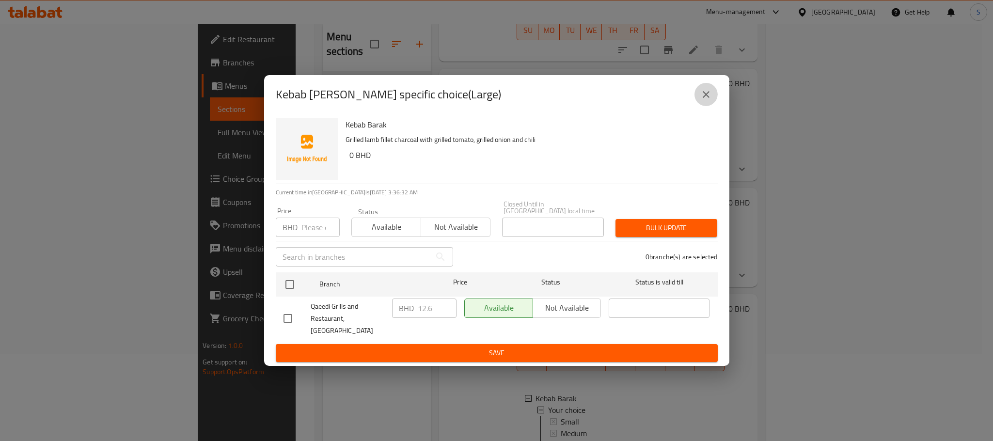
click at [699, 99] on button "close" at bounding box center [705, 94] width 23 height 23
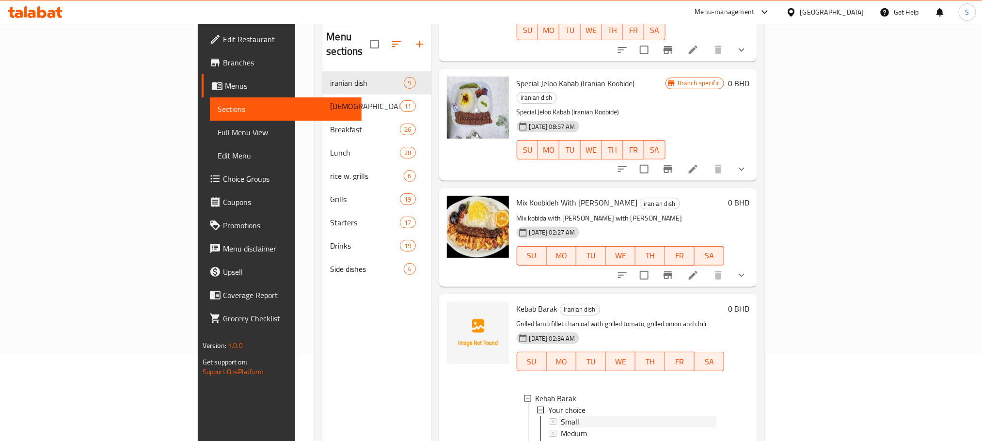
click at [561, 416] on span "Small" at bounding box center [570, 422] width 18 height 12
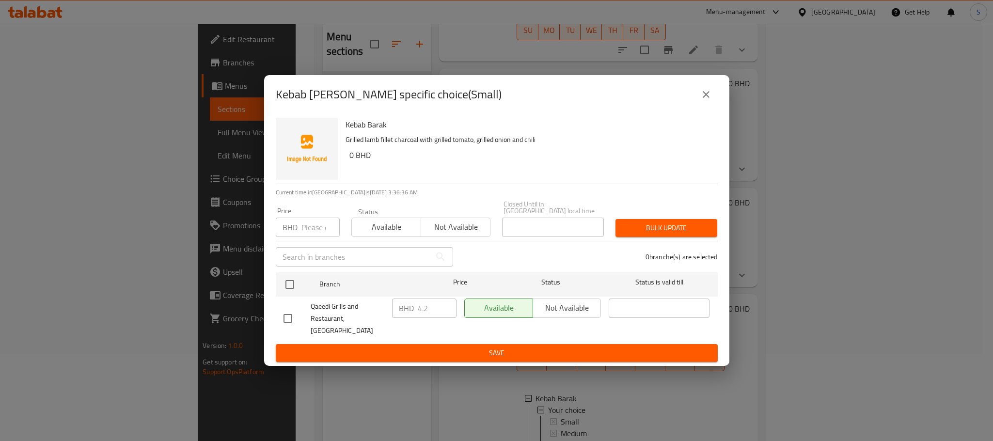
click at [705, 90] on button "close" at bounding box center [705, 94] width 23 height 23
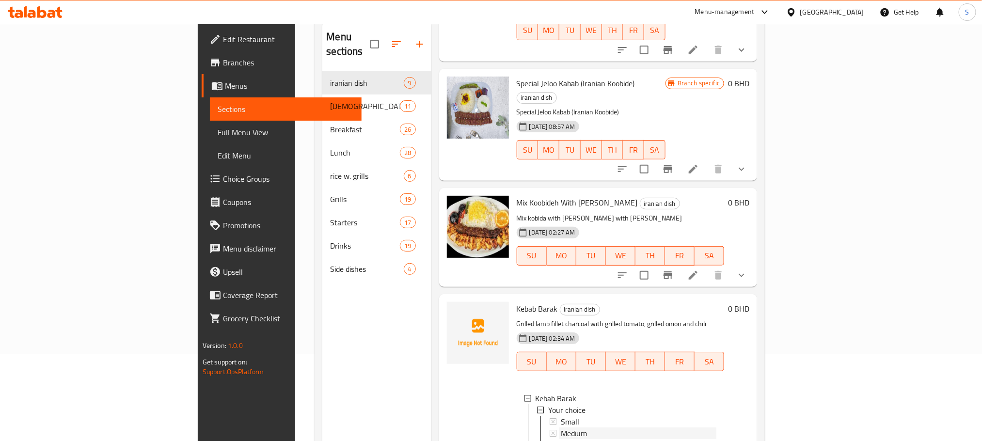
click at [561, 427] on div "Medium" at bounding box center [639, 433] width 156 height 12
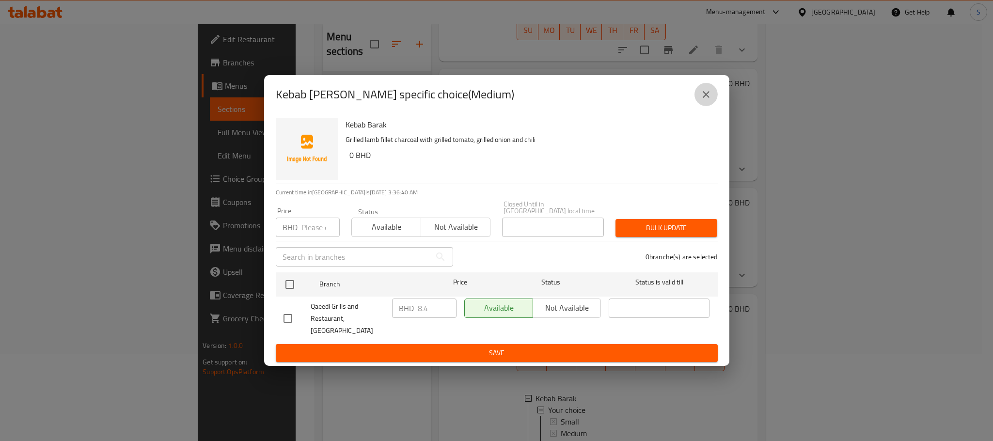
click at [703, 95] on icon "close" at bounding box center [706, 94] width 7 height 7
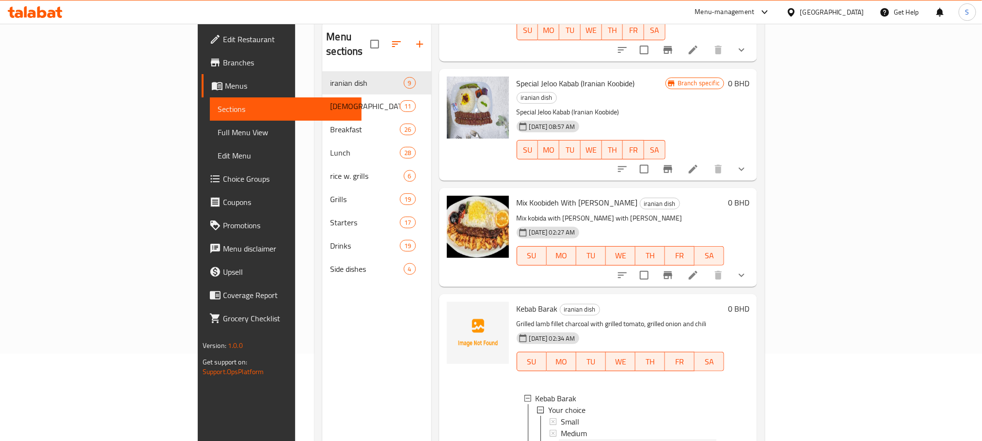
click at [561, 439] on div "Large" at bounding box center [639, 445] width 156 height 12
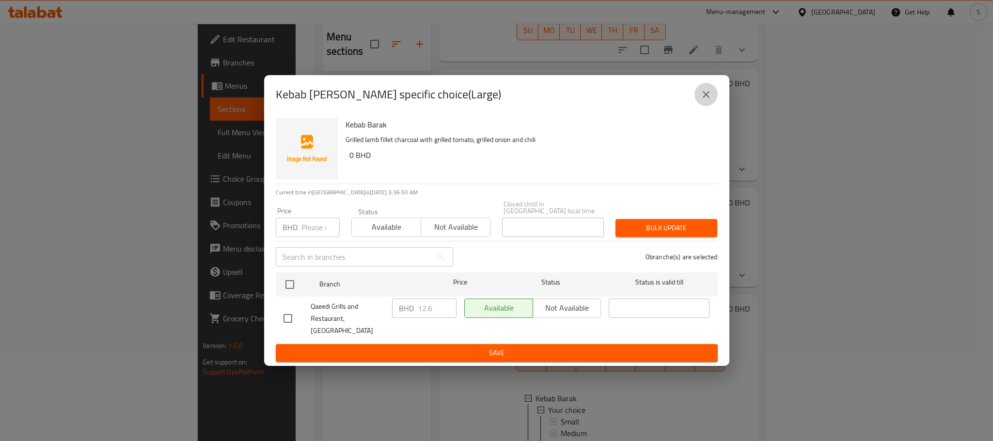
click at [708, 98] on icon "close" at bounding box center [706, 95] width 12 height 12
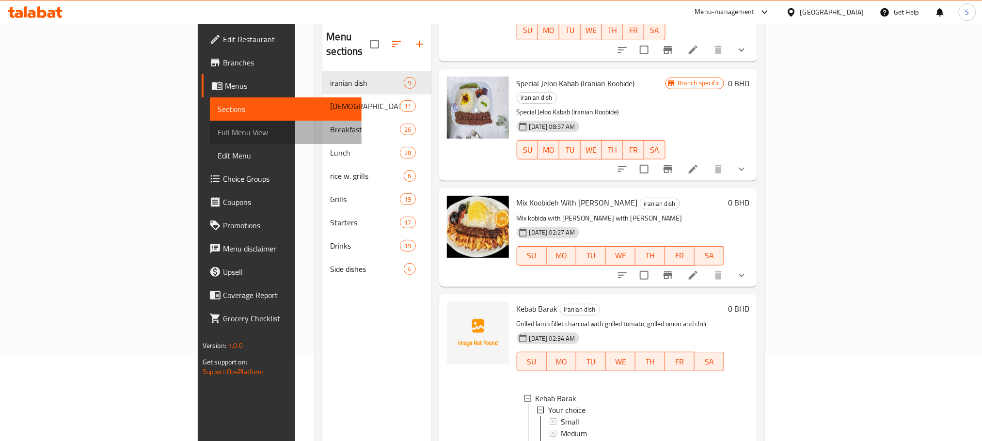
click at [218, 135] on span "Full Menu View" at bounding box center [286, 132] width 136 height 12
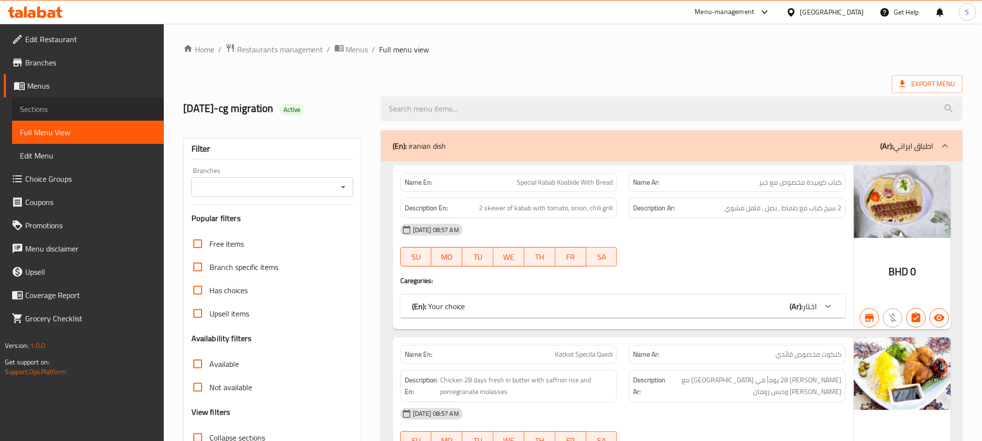
click at [60, 107] on span "Sections" at bounding box center [88, 109] width 136 height 12
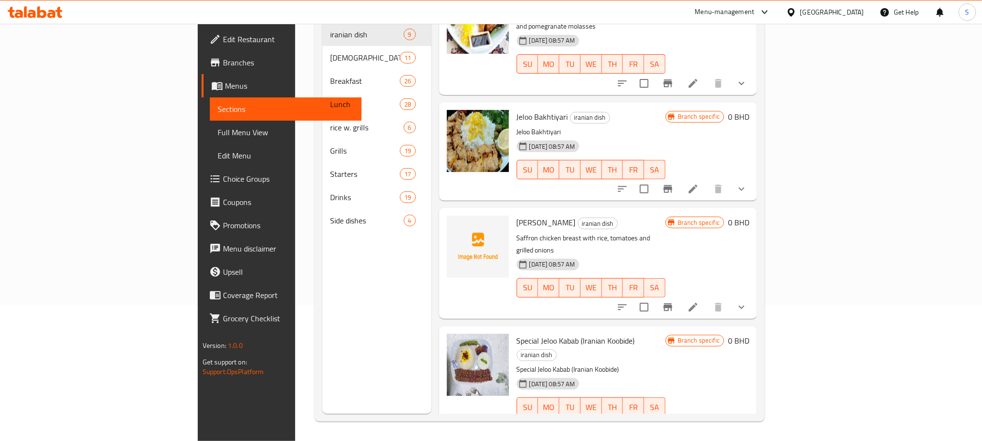
scroll to position [169, 0]
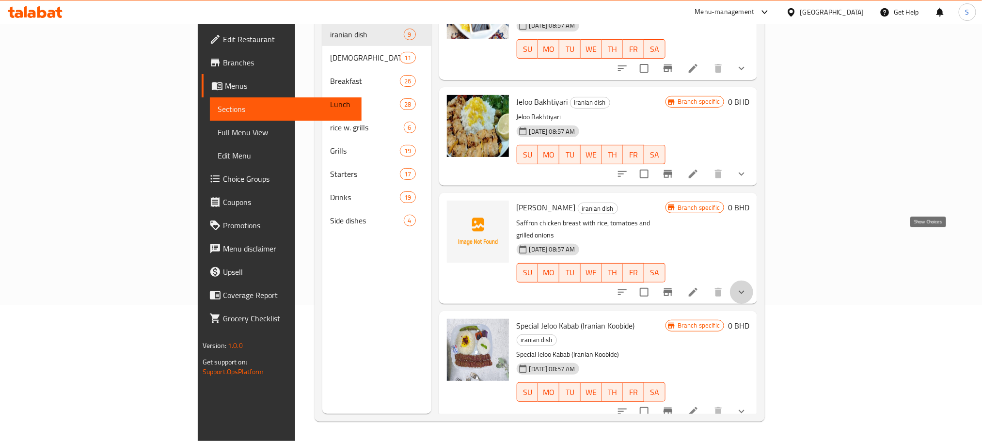
click at [747, 286] on icon "show more" at bounding box center [742, 292] width 12 height 12
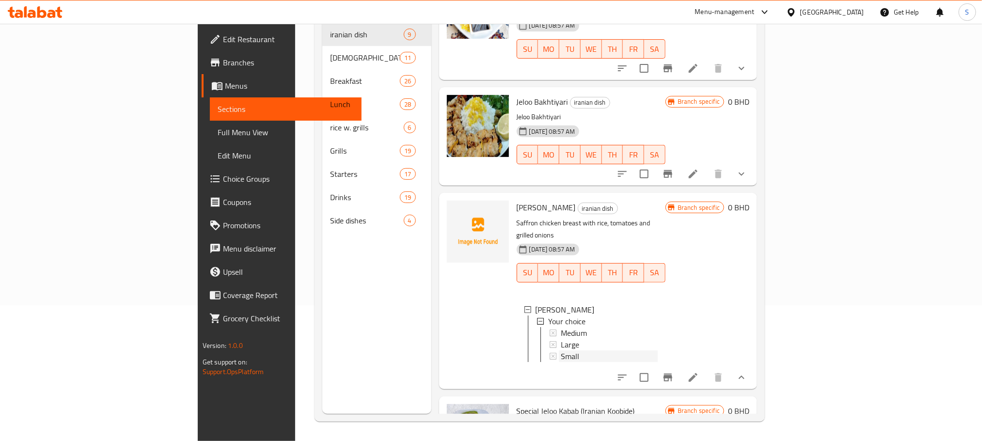
click at [561, 350] on div "Small" at bounding box center [609, 356] width 97 height 12
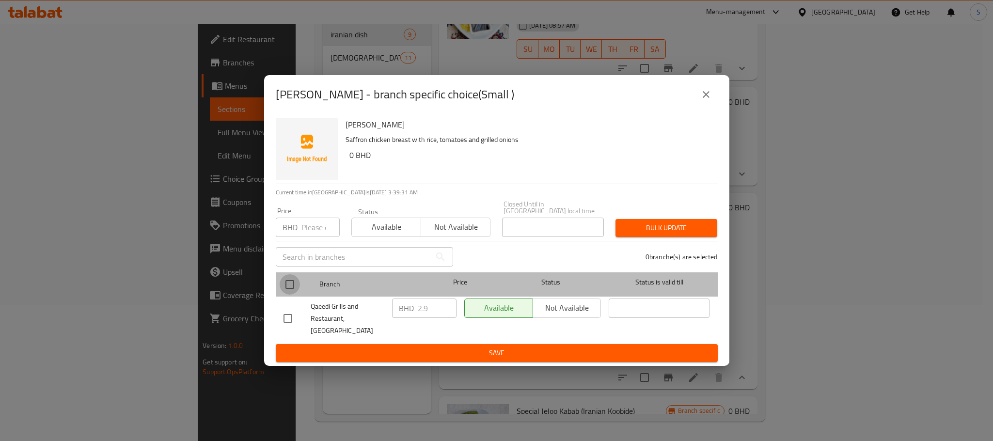
click at [291, 278] on input "checkbox" at bounding box center [290, 284] width 20 height 20
checkbox input "true"
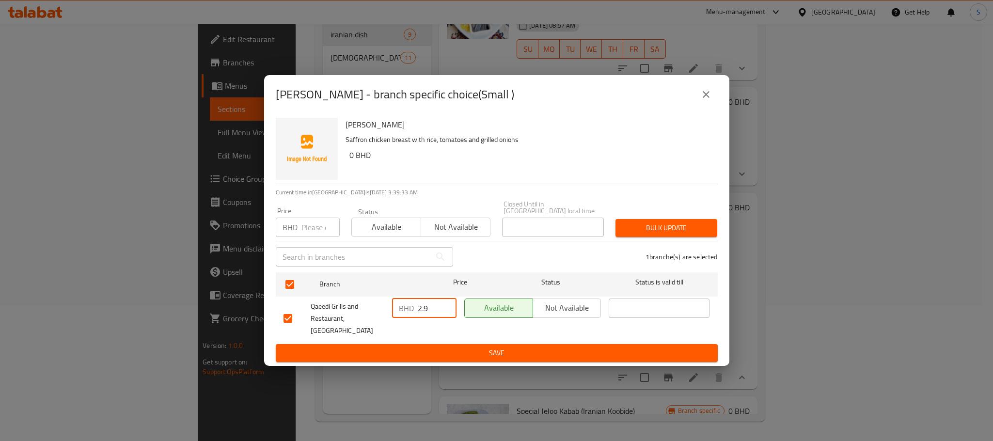
click at [426, 306] on input "2.9" at bounding box center [437, 308] width 39 height 19
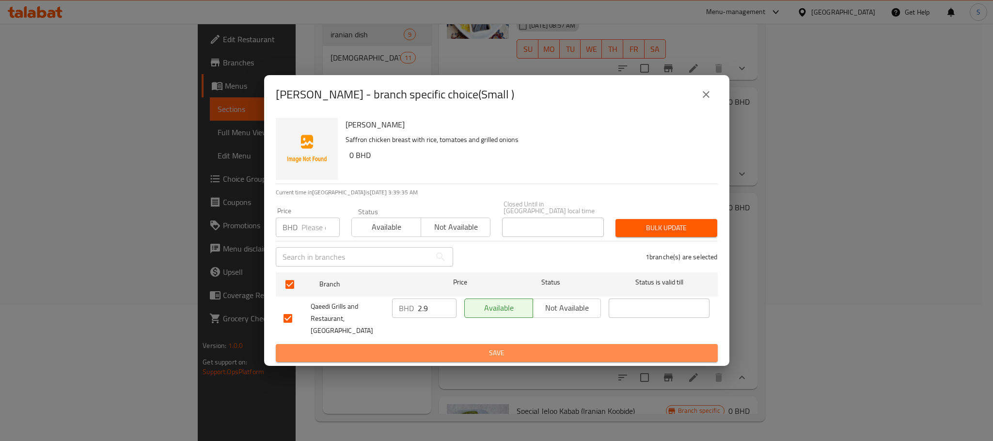
click at [493, 355] on span "Save" at bounding box center [497, 353] width 426 height 12
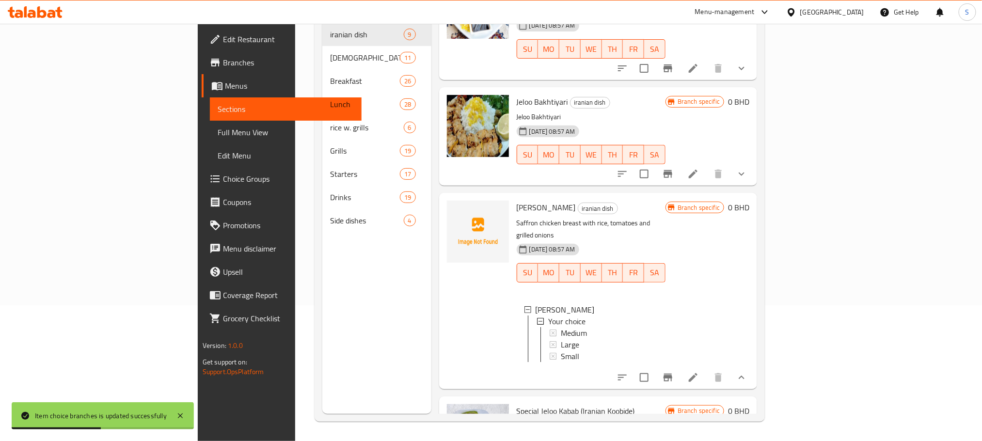
click at [561, 350] on span "Small" at bounding box center [570, 356] width 18 height 12
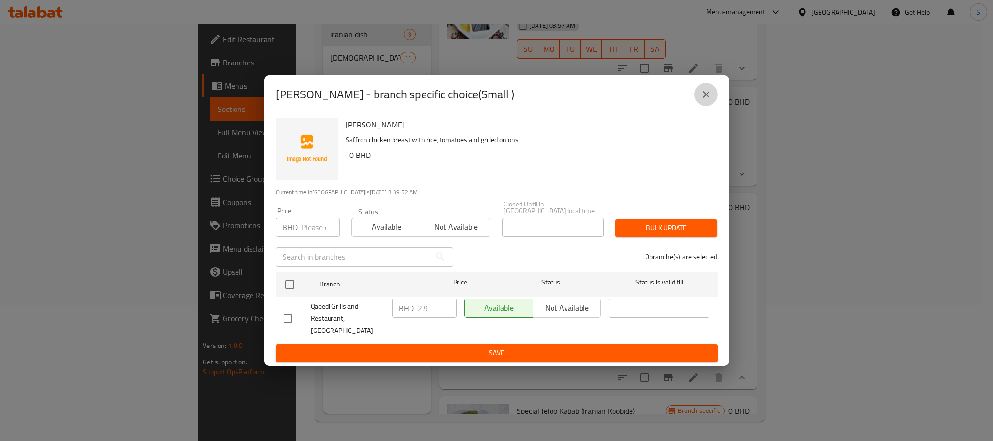
click at [704, 92] on icon "close" at bounding box center [706, 95] width 12 height 12
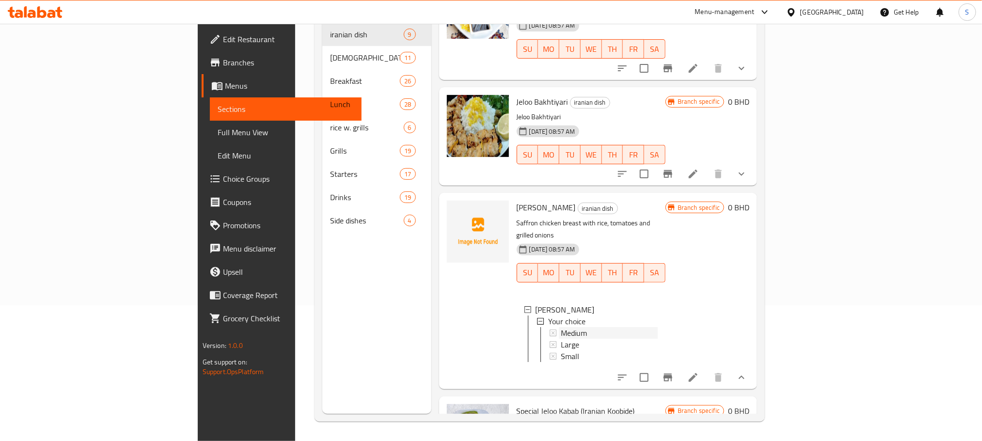
click at [561, 327] on div "Medium" at bounding box center [609, 333] width 97 height 12
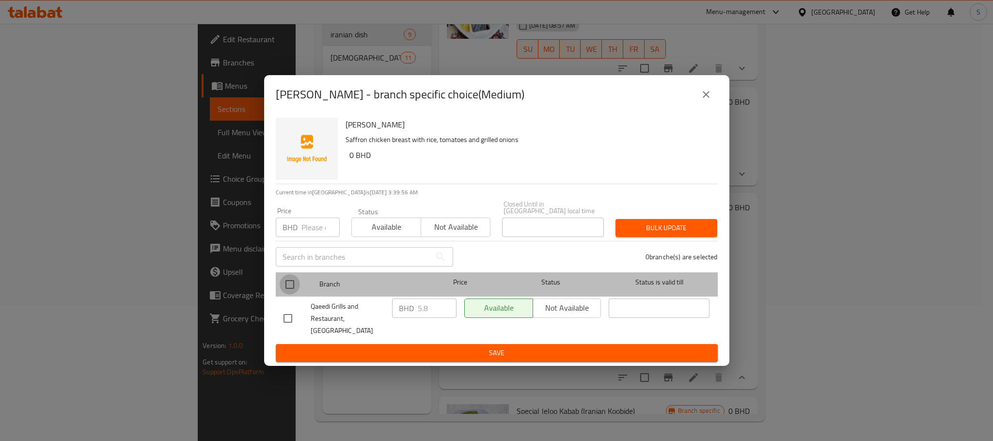
click at [289, 278] on input "checkbox" at bounding box center [290, 284] width 20 height 20
checkbox input "true"
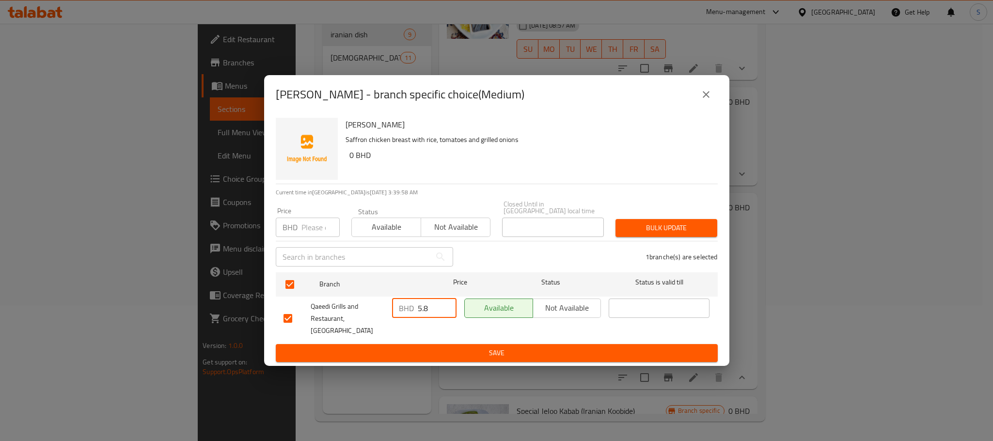
drag, startPoint x: 426, startPoint y: 306, endPoint x: 416, endPoint y: 306, distance: 10.2
click at [416, 306] on div "BHD 5.8 ​" at bounding box center [424, 308] width 64 height 19
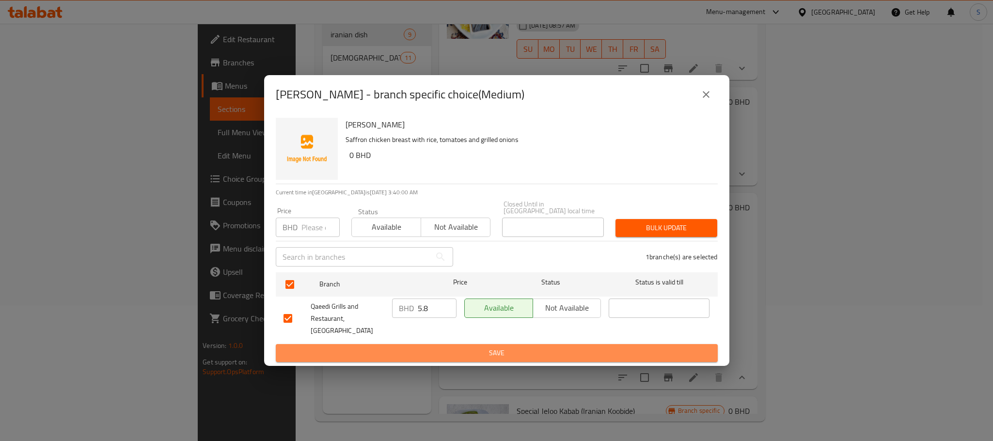
click at [480, 348] on span "Save" at bounding box center [497, 353] width 426 height 12
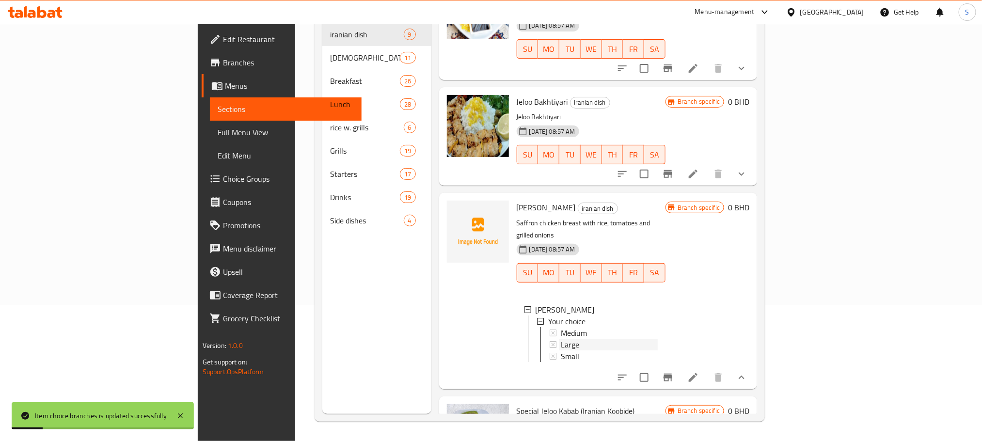
click at [561, 339] on div "Large" at bounding box center [609, 345] width 97 height 12
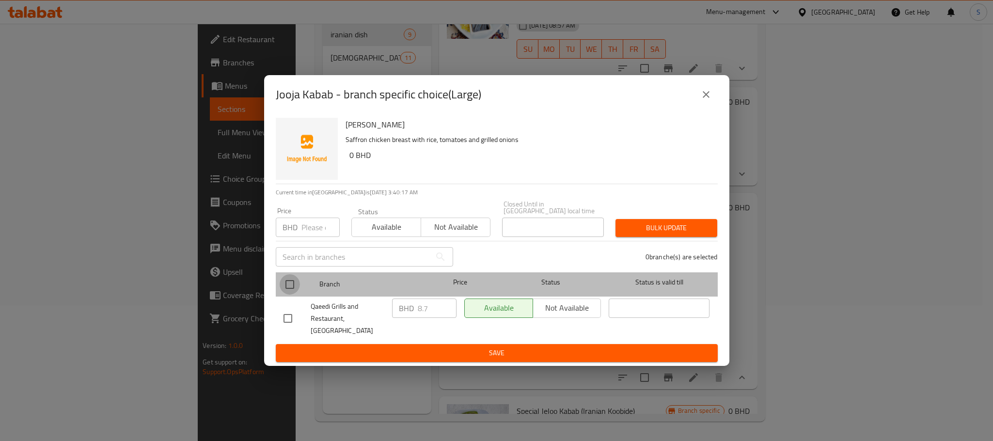
click at [289, 281] on input "checkbox" at bounding box center [290, 284] width 20 height 20
checkbox input "true"
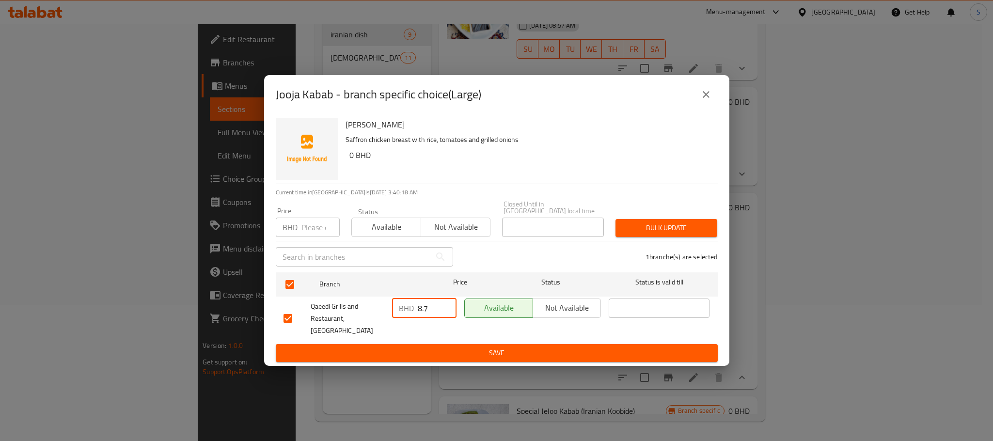
click at [430, 302] on input "8.7" at bounding box center [437, 308] width 39 height 19
click at [528, 353] on span "Save" at bounding box center [497, 353] width 426 height 12
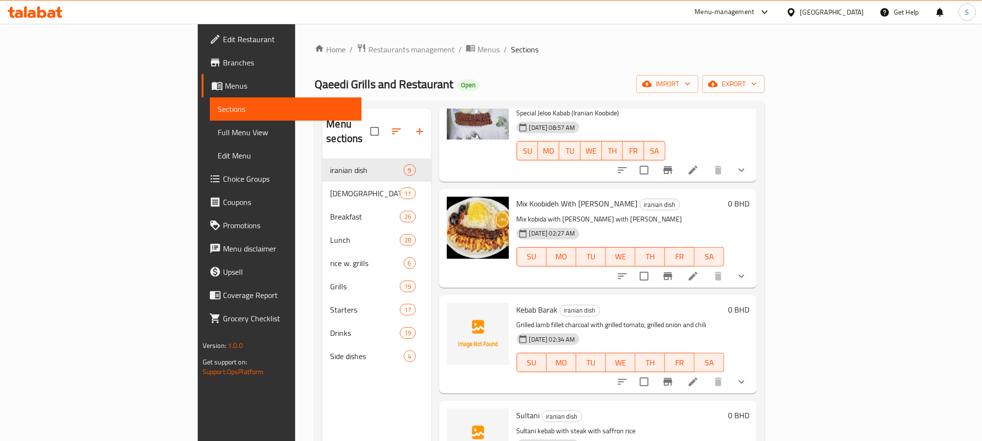
scroll to position [136, 0]
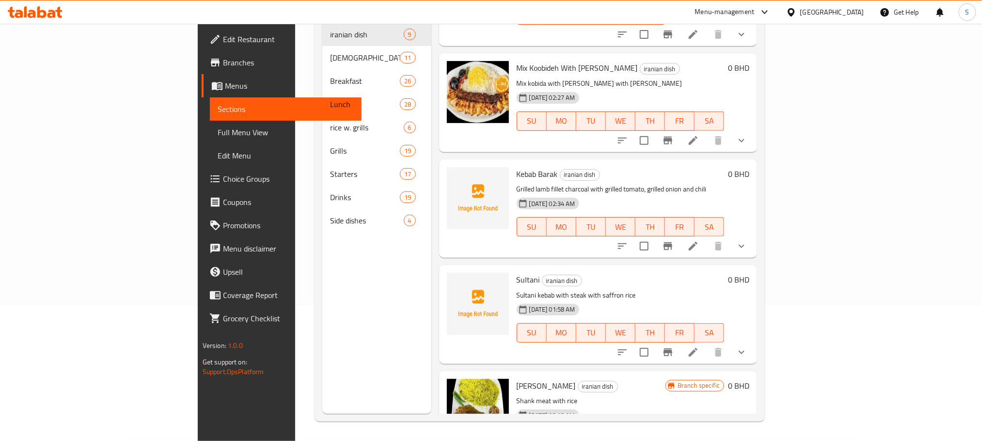
drag, startPoint x: 920, startPoint y: 285, endPoint x: 927, endPoint y: 291, distance: 8.6
click at [753, 341] on div at bounding box center [682, 352] width 142 height 23
click at [747, 347] on icon "show more" at bounding box center [742, 353] width 12 height 12
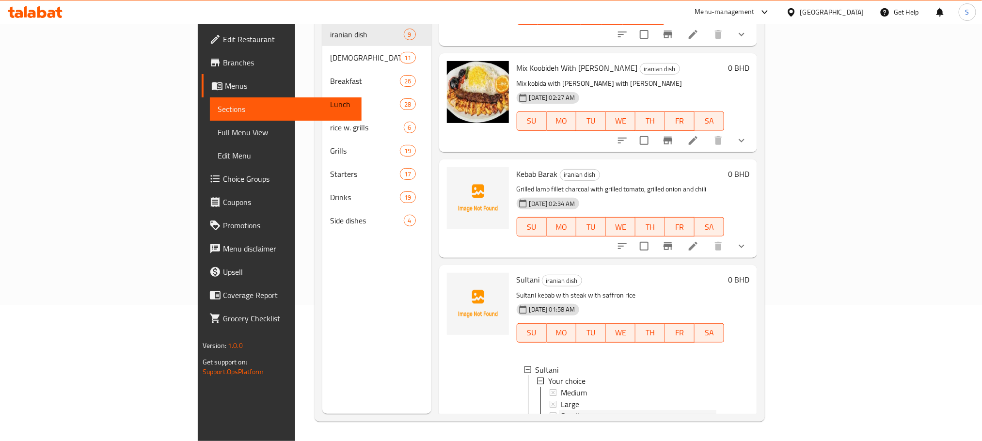
click at [561, 410] on div "Small" at bounding box center [639, 416] width 156 height 12
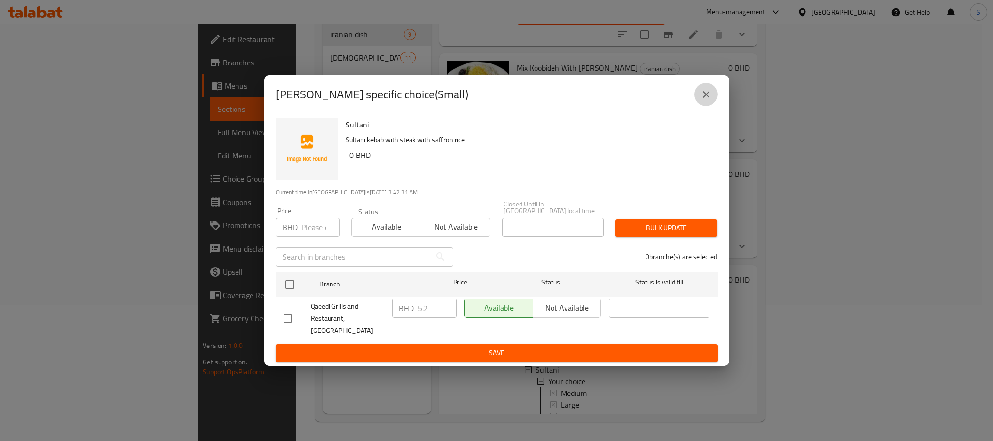
click at [702, 106] on button "close" at bounding box center [705, 94] width 23 height 23
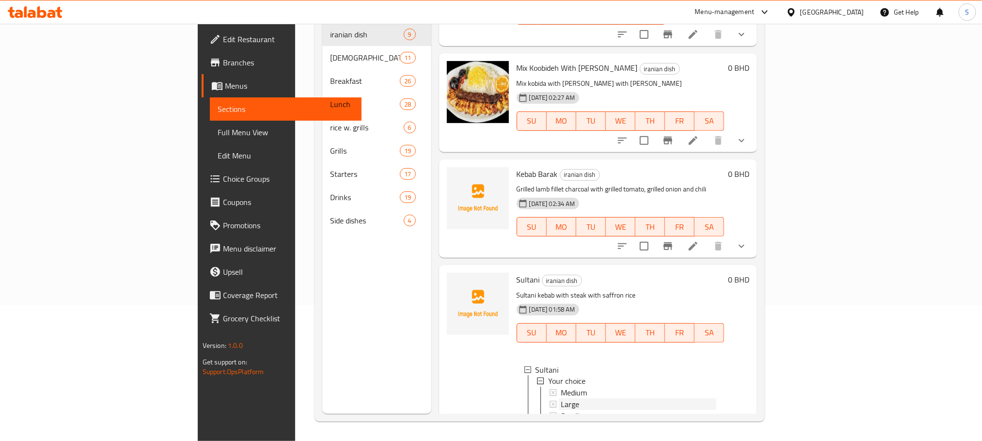
click at [561, 399] on div "Large" at bounding box center [639, 405] width 156 height 12
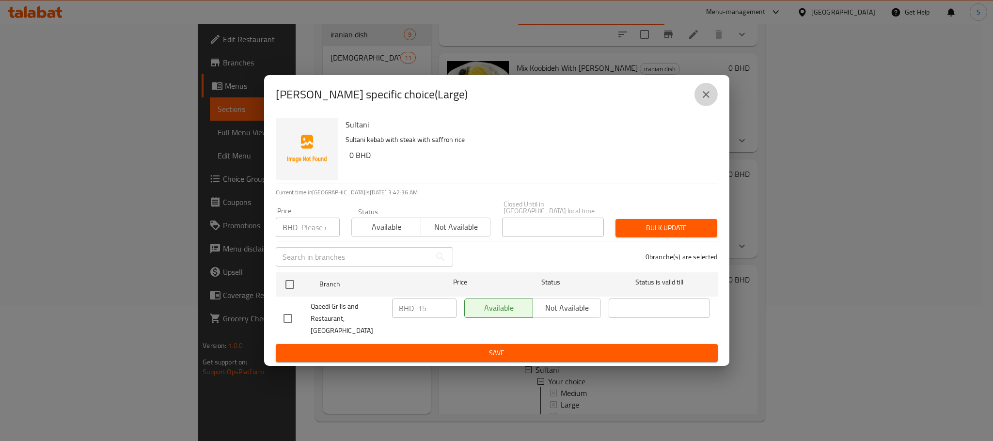
click at [704, 105] on button "close" at bounding box center [705, 94] width 23 height 23
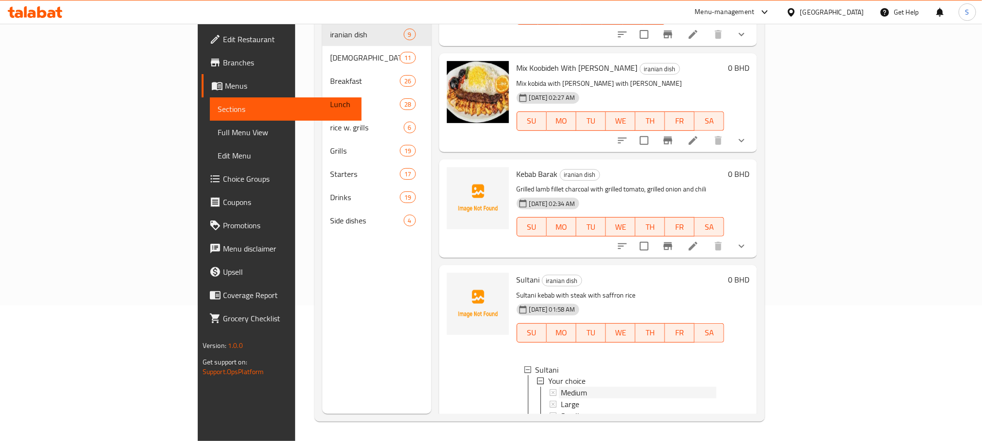
click at [561, 387] on div "Medium" at bounding box center [639, 393] width 156 height 12
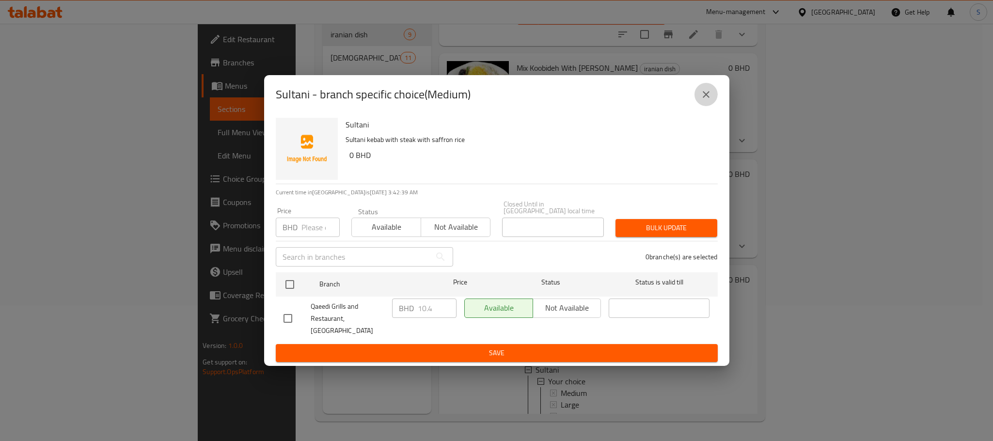
click at [707, 99] on icon "close" at bounding box center [706, 95] width 12 height 12
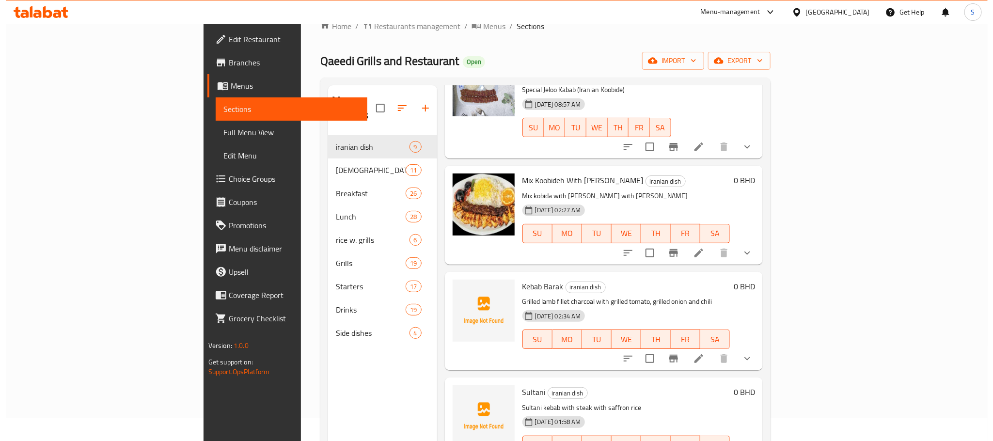
scroll to position [0, 0]
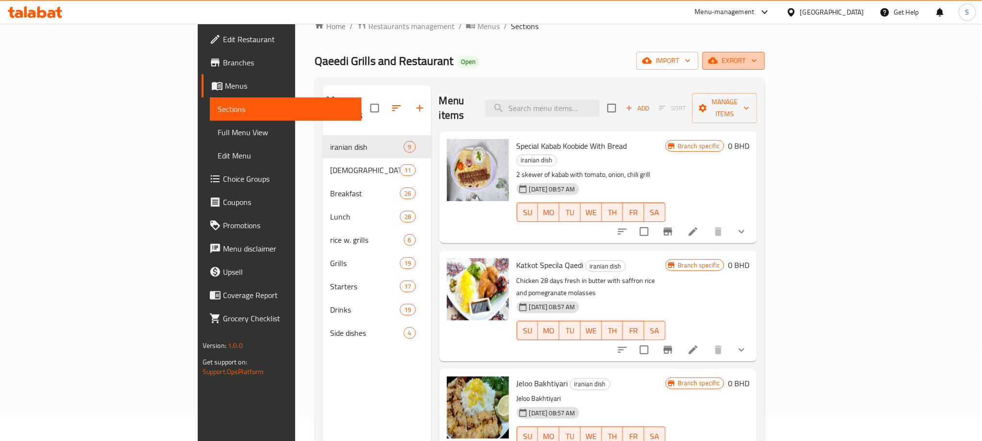
click at [757, 60] on span "export" at bounding box center [733, 61] width 47 height 12
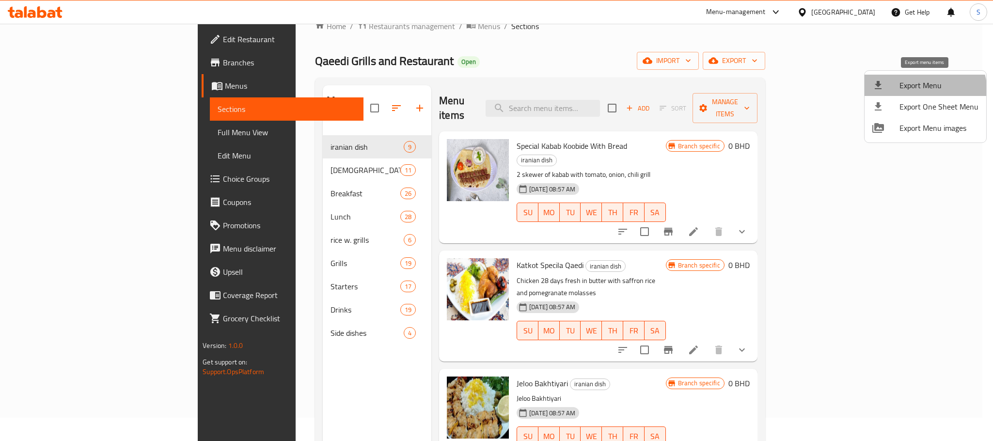
click at [917, 91] on span "Export Menu" at bounding box center [938, 85] width 79 height 12
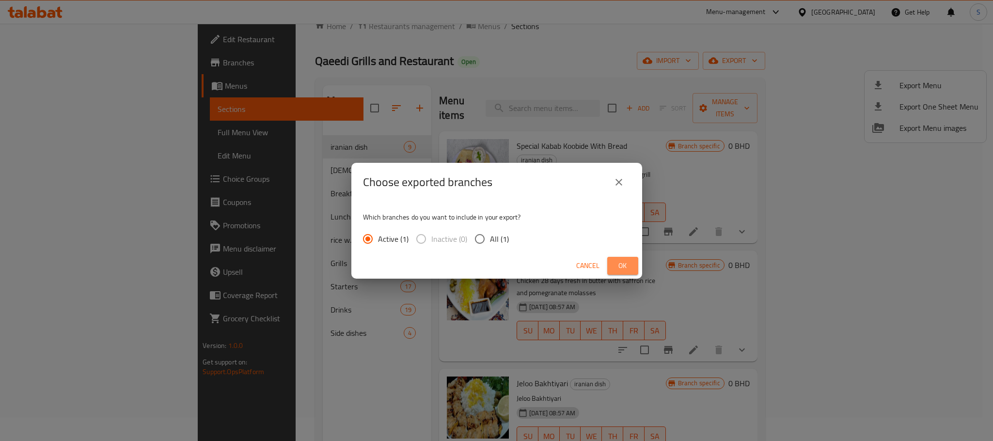
click at [621, 270] on span "Ok" at bounding box center [623, 266] width 16 height 12
